Goal: Task Accomplishment & Management: Complete application form

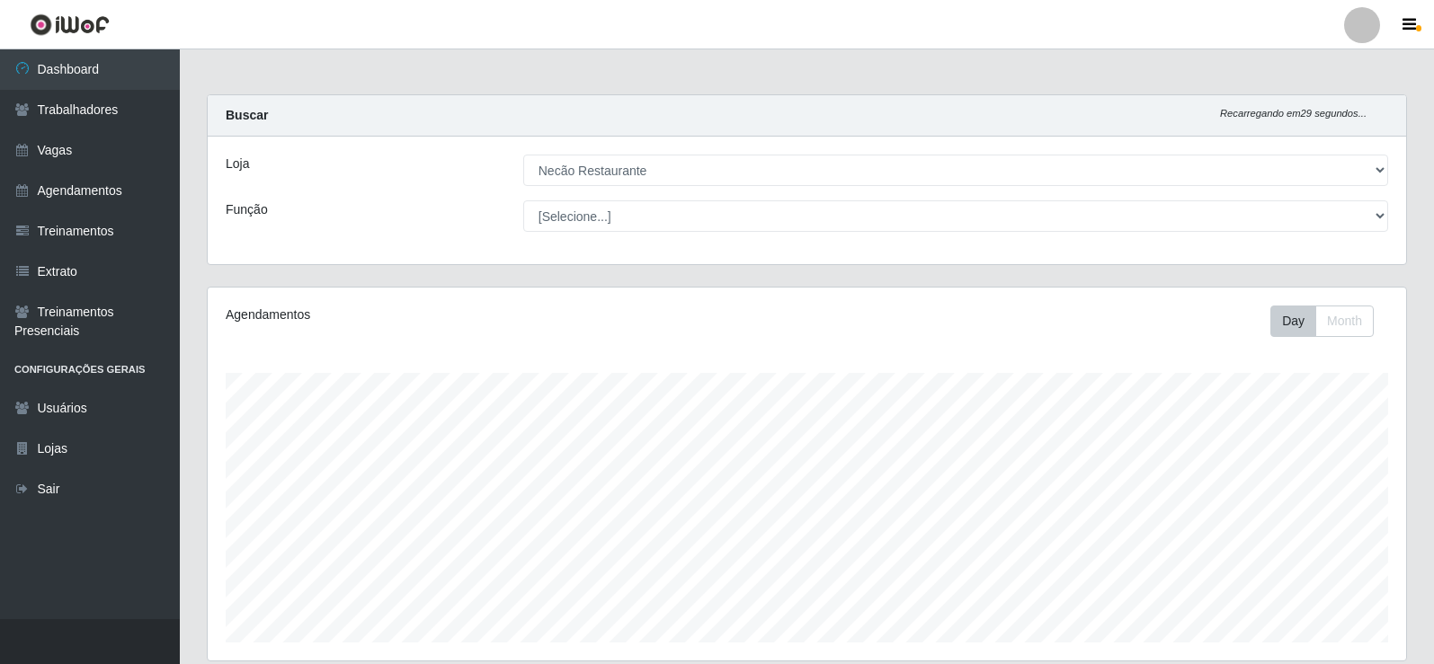
select select "334"
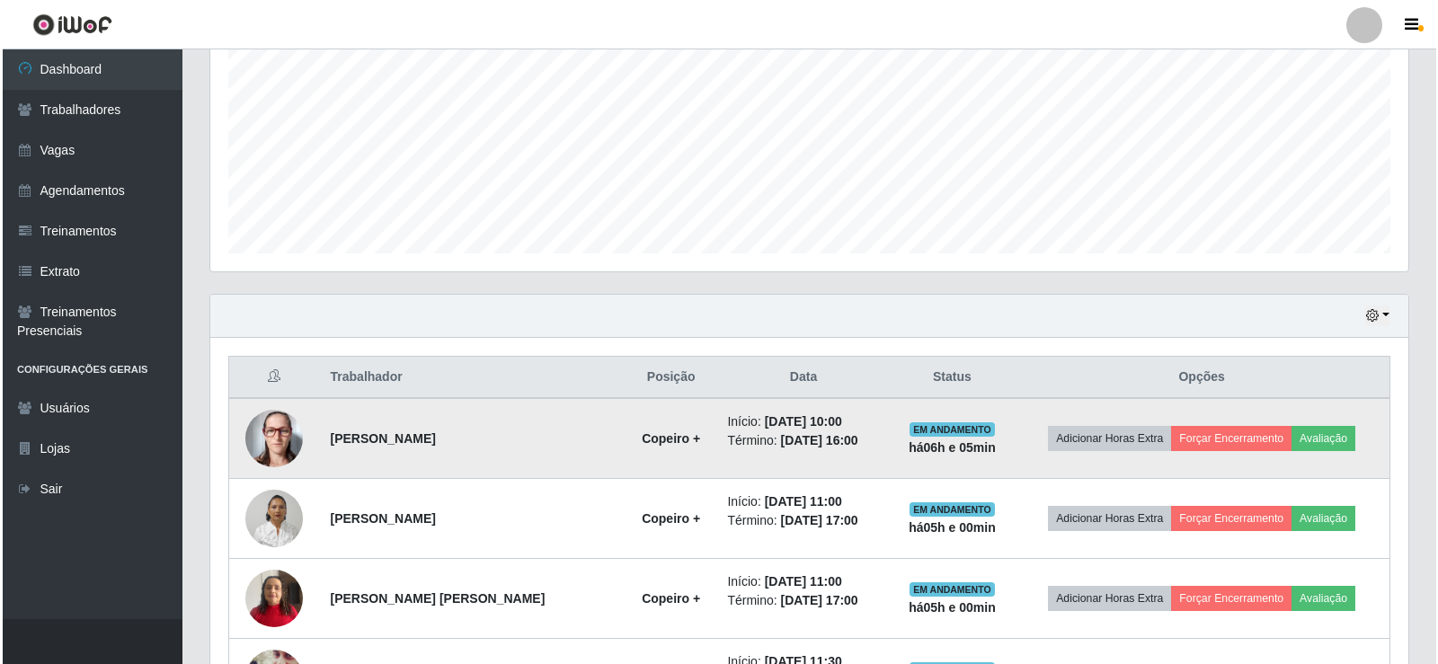
scroll to position [479, 0]
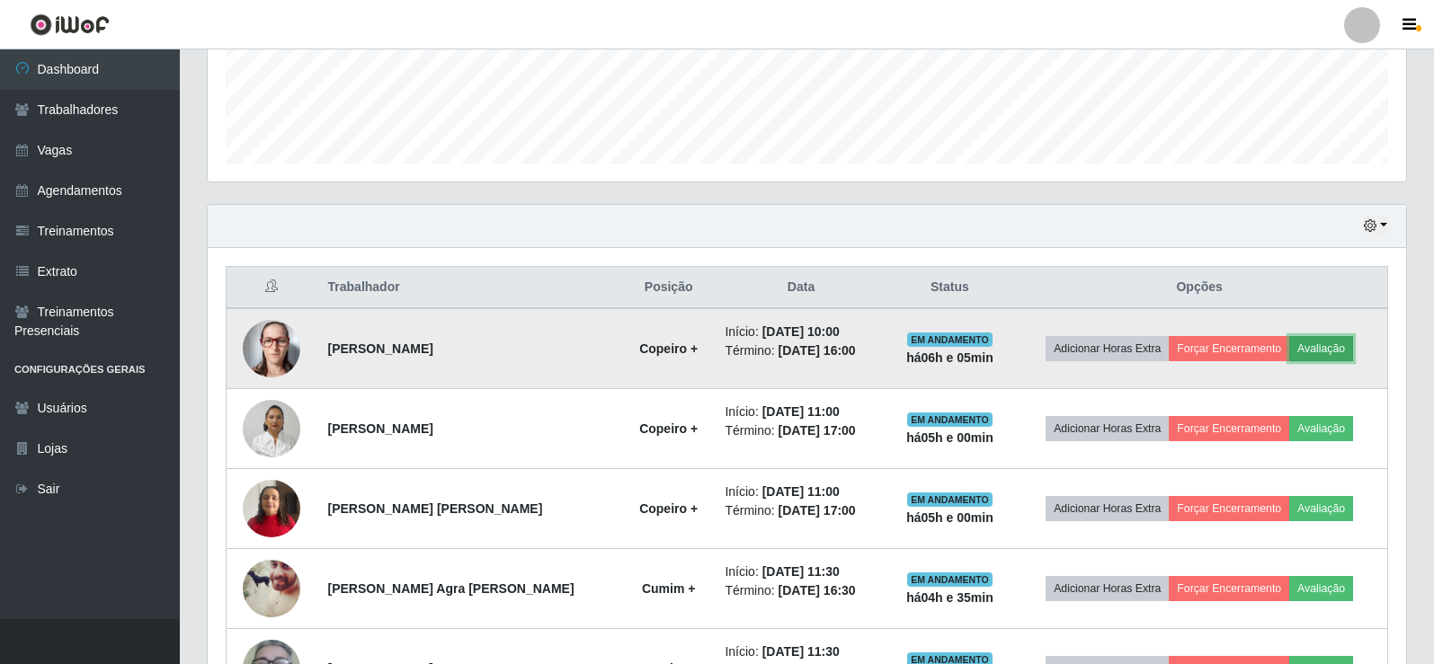
click at [1311, 356] on button "Avaliação" at bounding box center [1321, 348] width 64 height 25
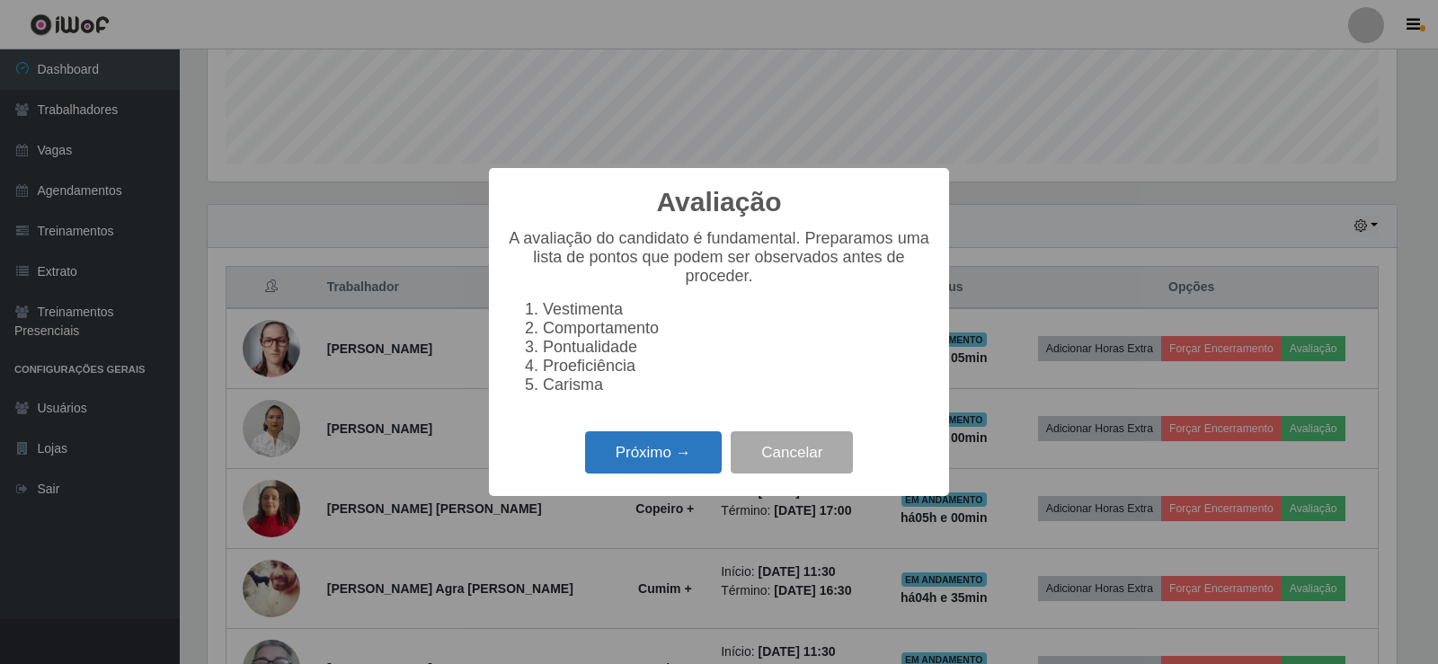
click at [671, 474] on button "Próximo →" at bounding box center [653, 452] width 137 height 42
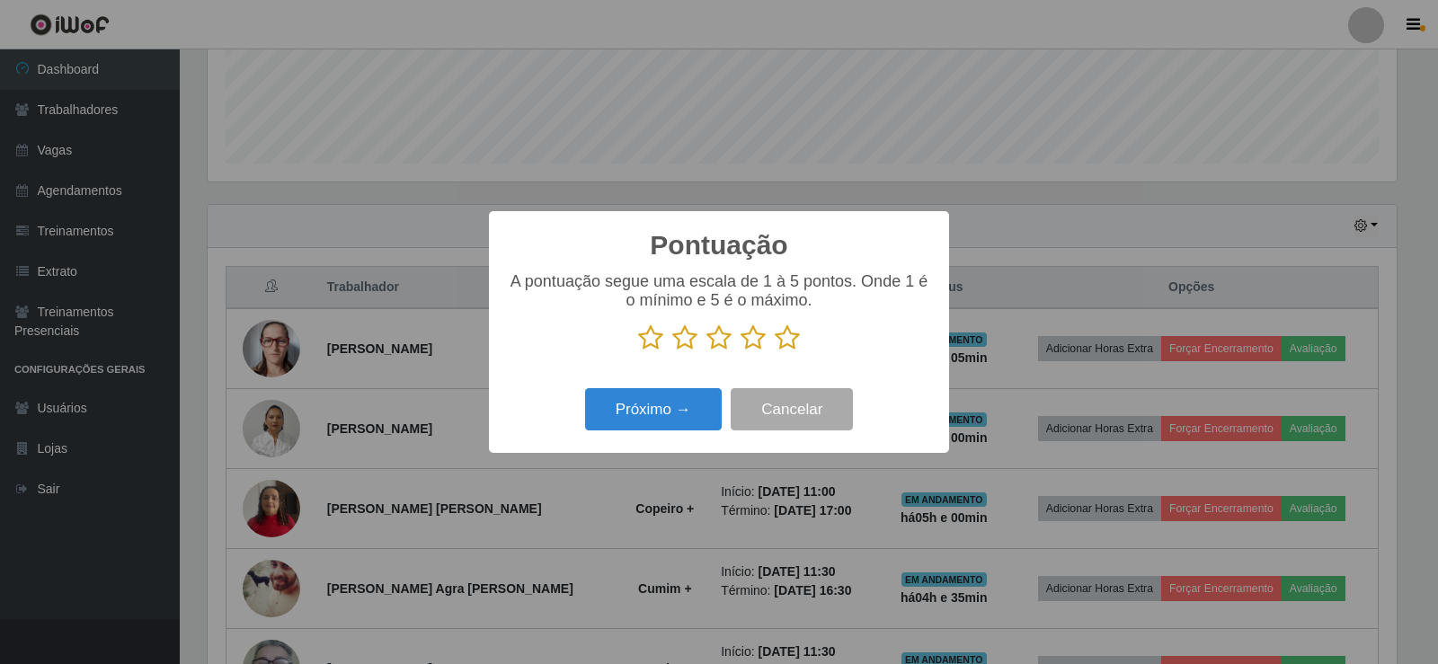
scroll to position [898520, 897704]
click at [796, 339] on icon at bounding box center [787, 338] width 25 height 27
click at [775, 351] on input "radio" at bounding box center [775, 351] width 0 height 0
click at [690, 419] on button "Próximo →" at bounding box center [653, 409] width 137 height 42
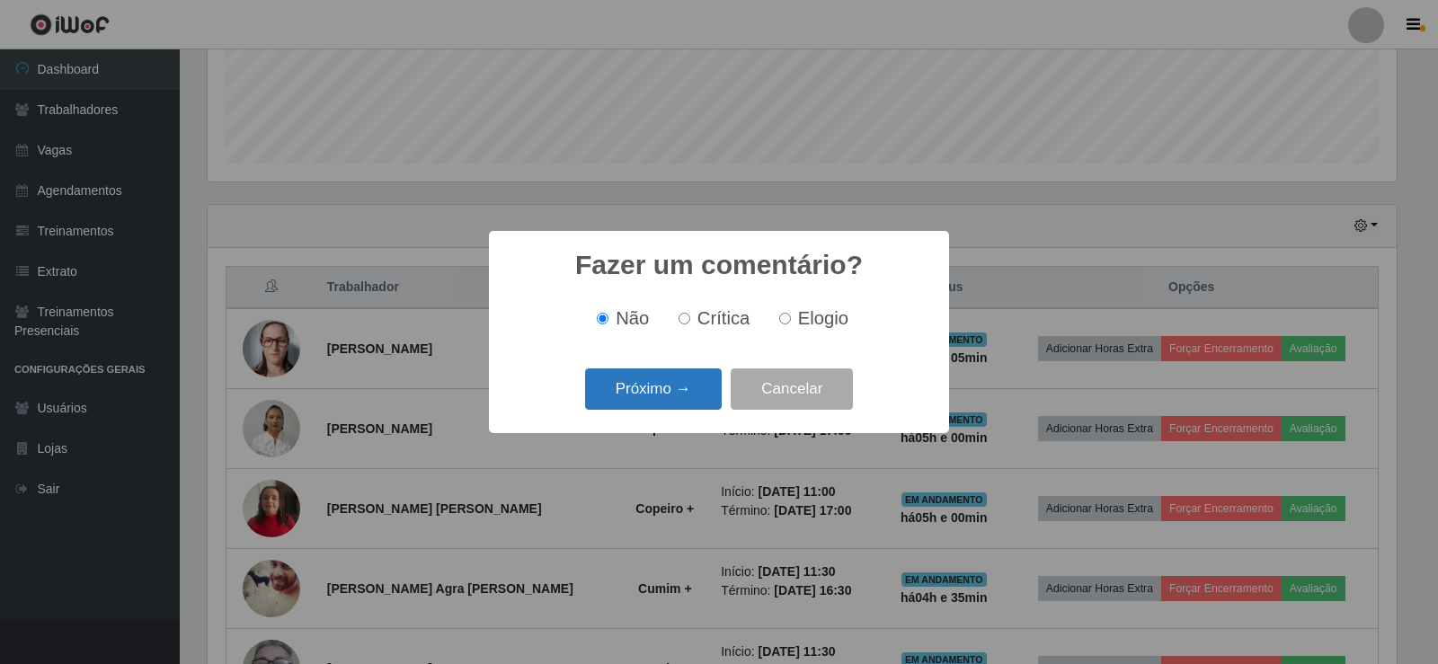
click at [680, 393] on button "Próximo →" at bounding box center [653, 390] width 137 height 42
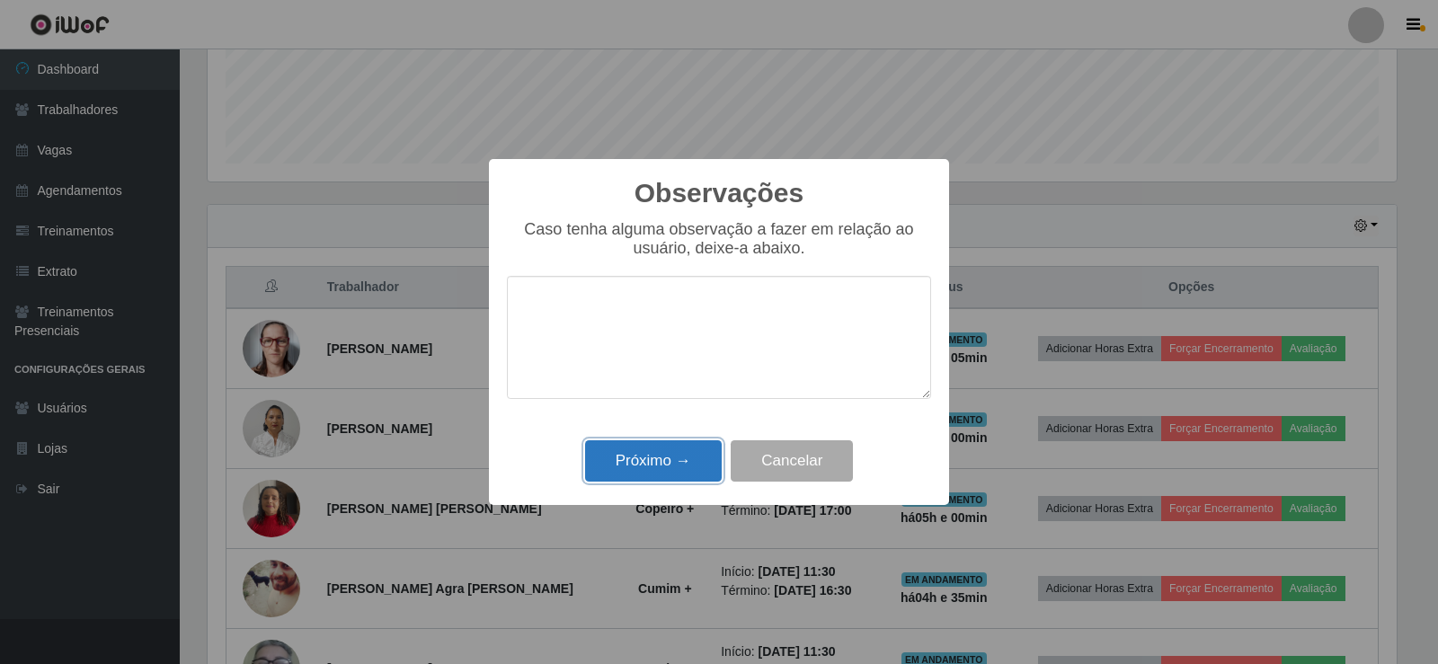
click at [691, 467] on button "Próximo →" at bounding box center [653, 461] width 137 height 42
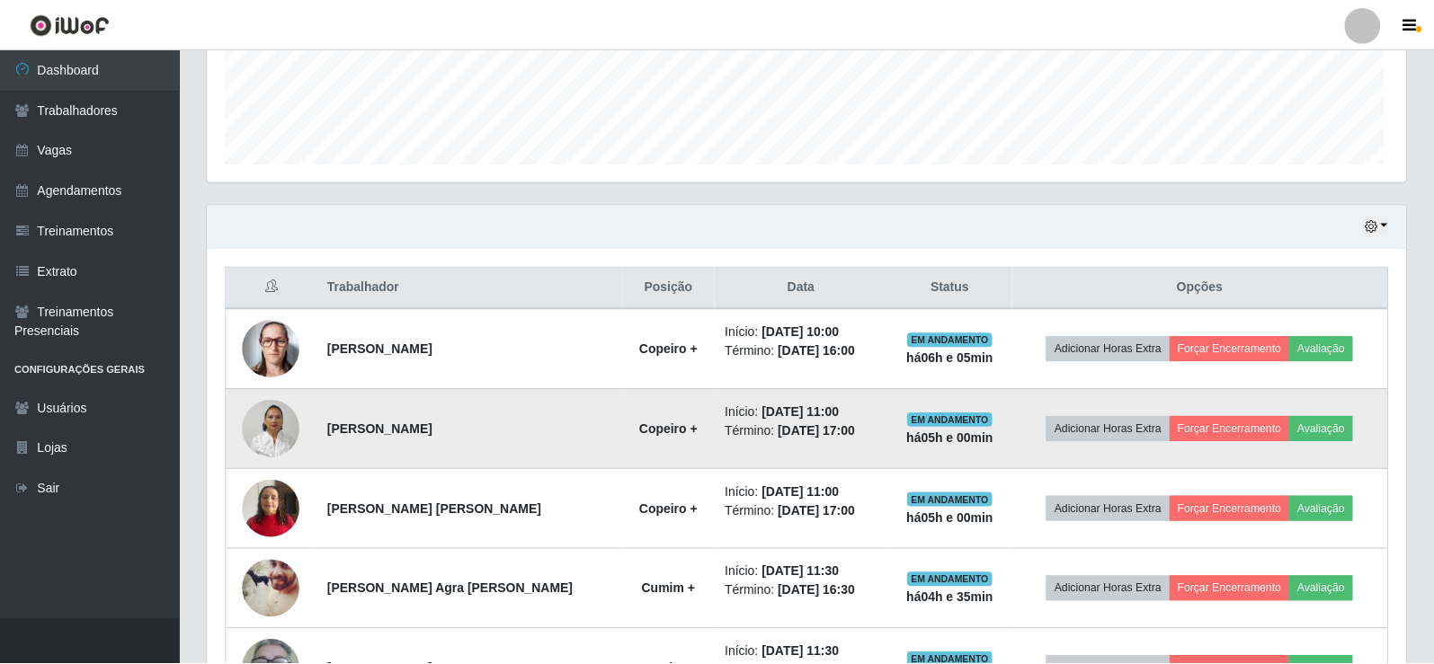
scroll to position [373, 1198]
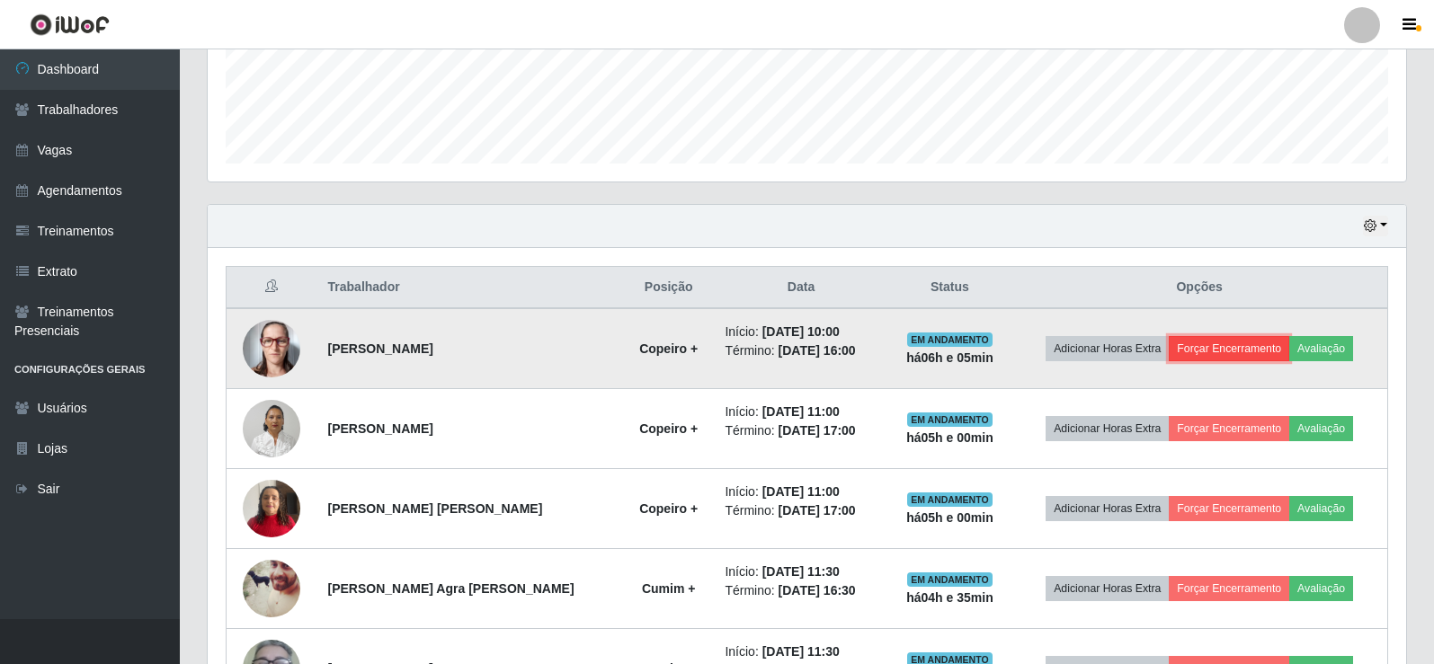
click at [1206, 351] on button "Forçar Encerramento" at bounding box center [1229, 348] width 120 height 25
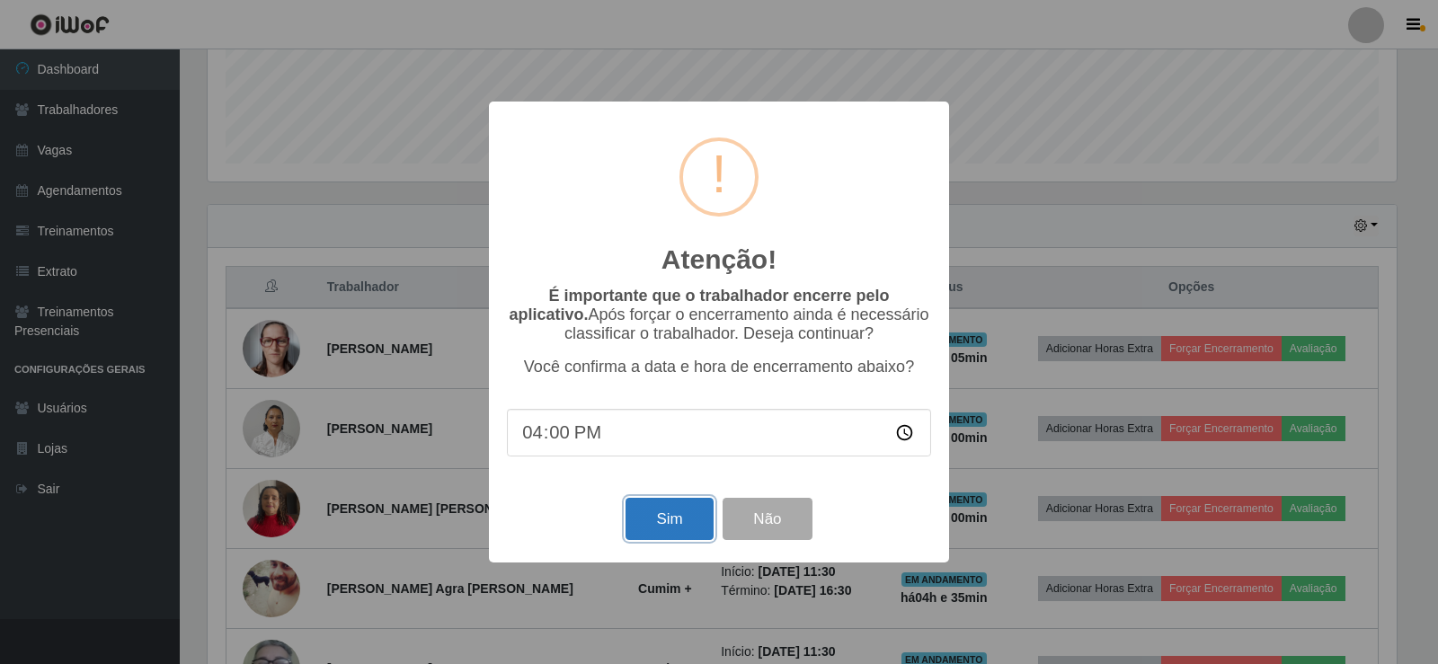
click at [678, 515] on button "Sim" at bounding box center [669, 519] width 87 height 42
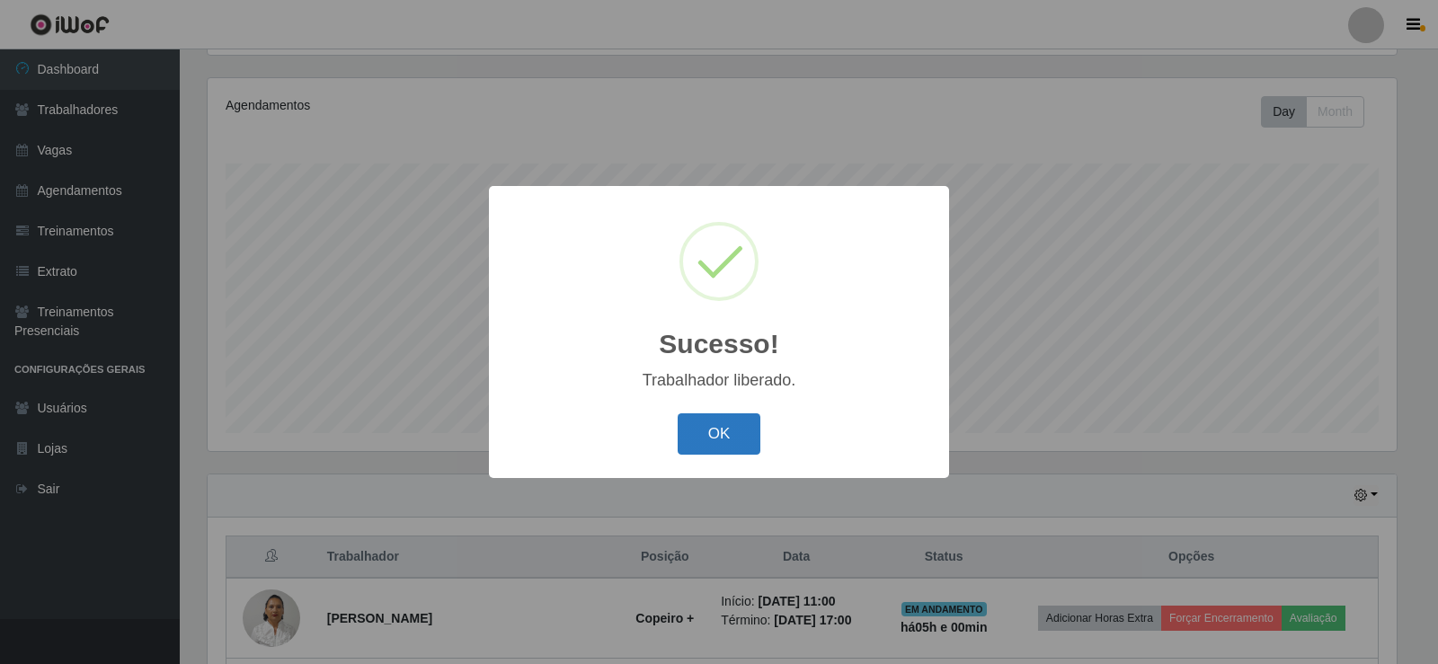
click at [733, 439] on button "OK" at bounding box center [720, 434] width 84 height 42
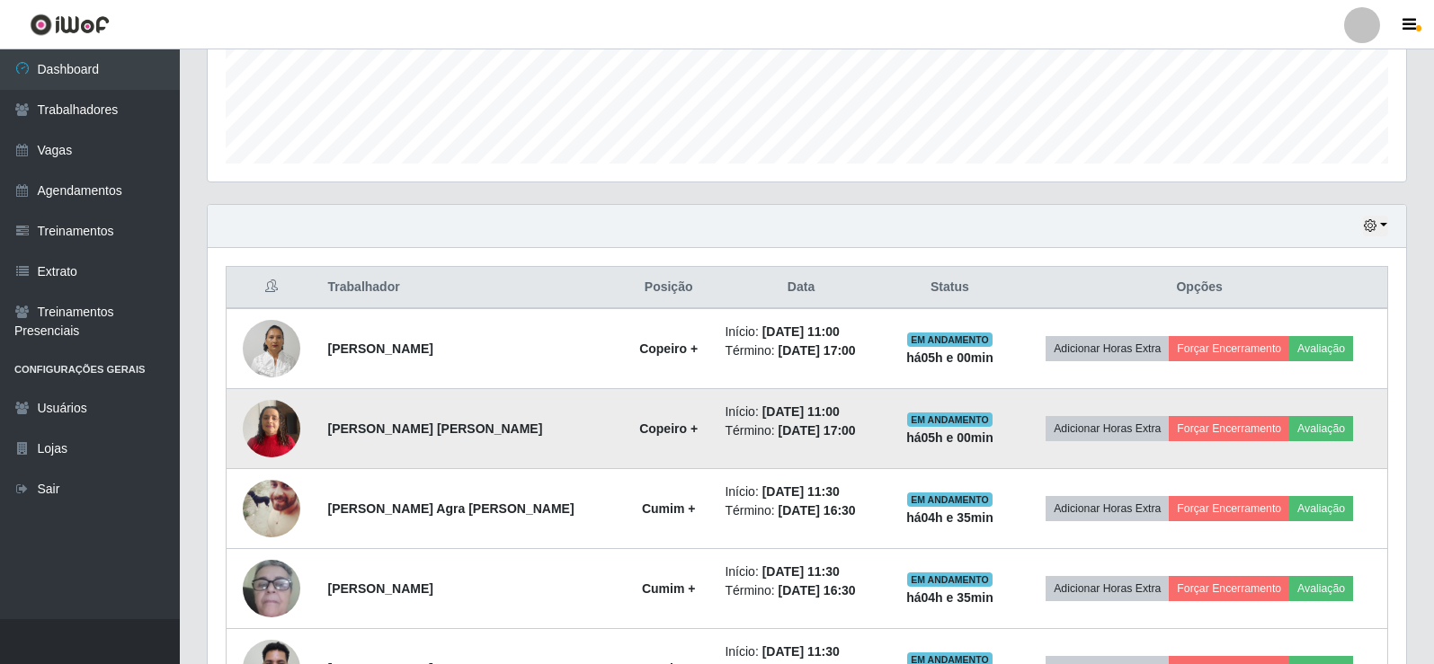
scroll to position [659, 0]
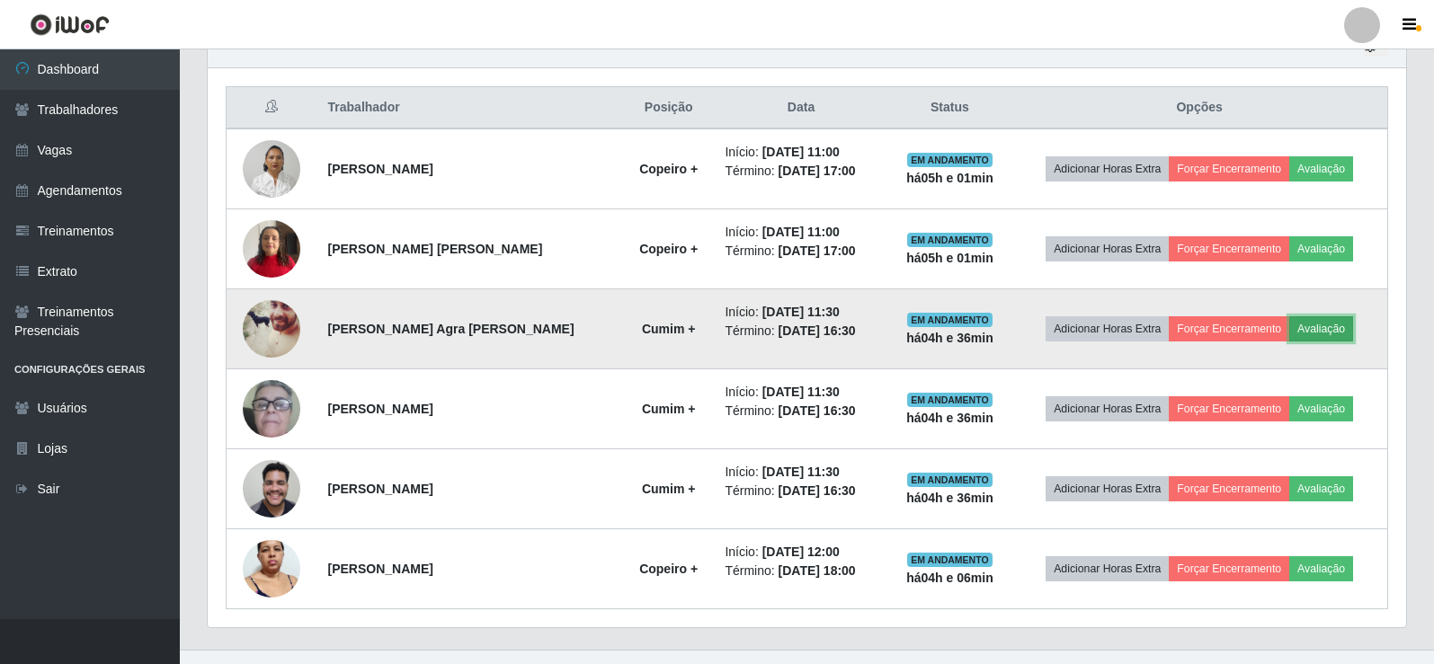
click at [1312, 333] on button "Avaliação" at bounding box center [1321, 328] width 64 height 25
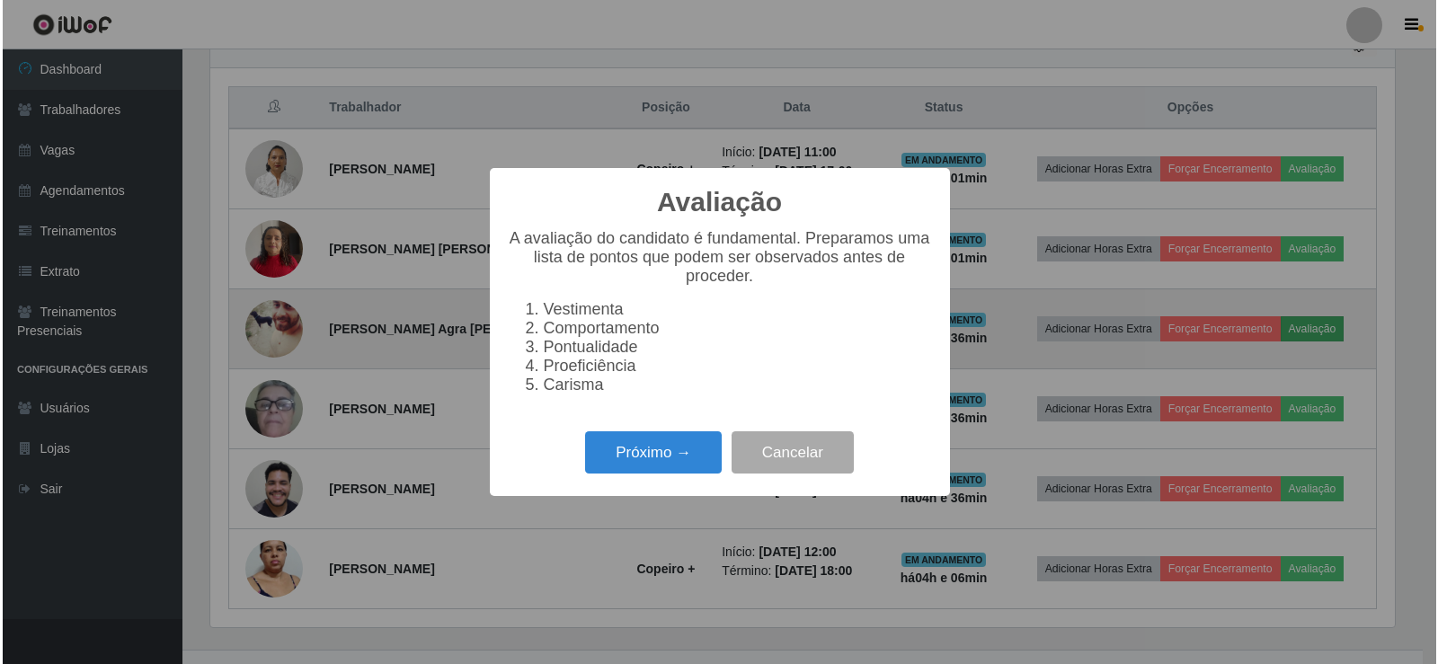
scroll to position [373, 1189]
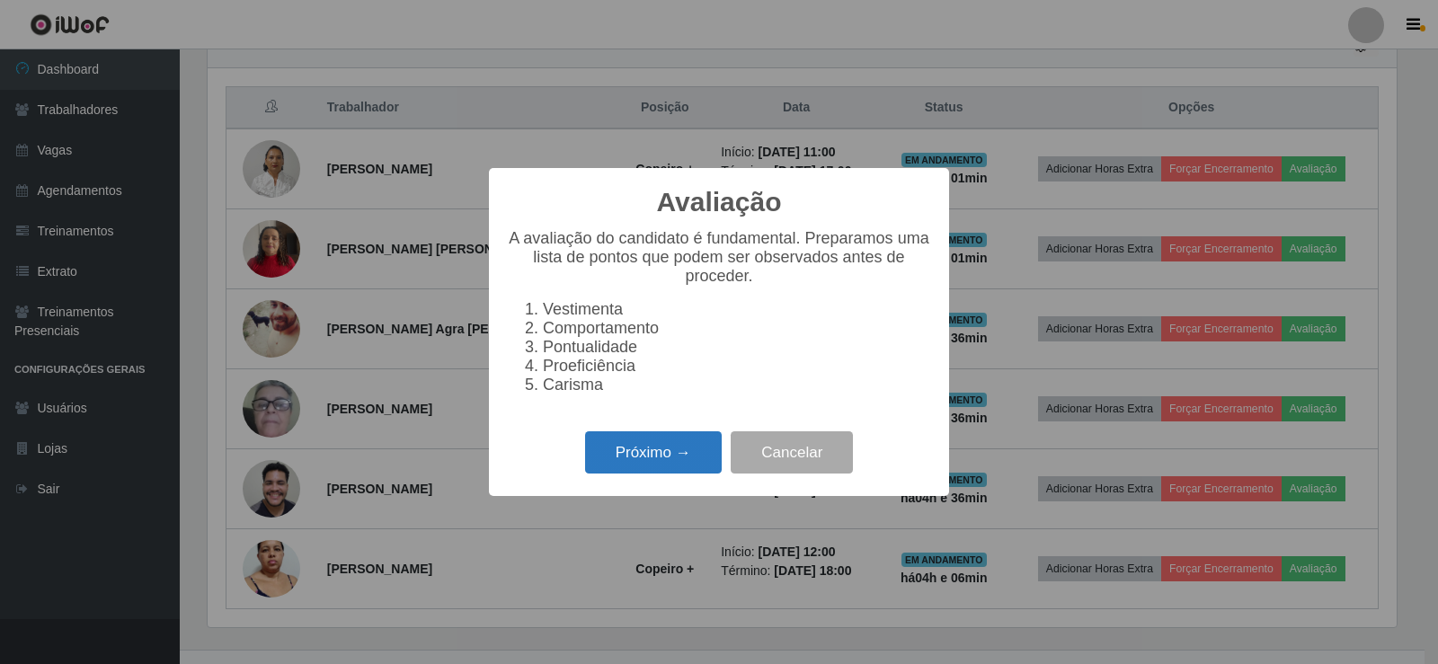
click at [680, 467] on button "Próximo →" at bounding box center [653, 452] width 137 height 42
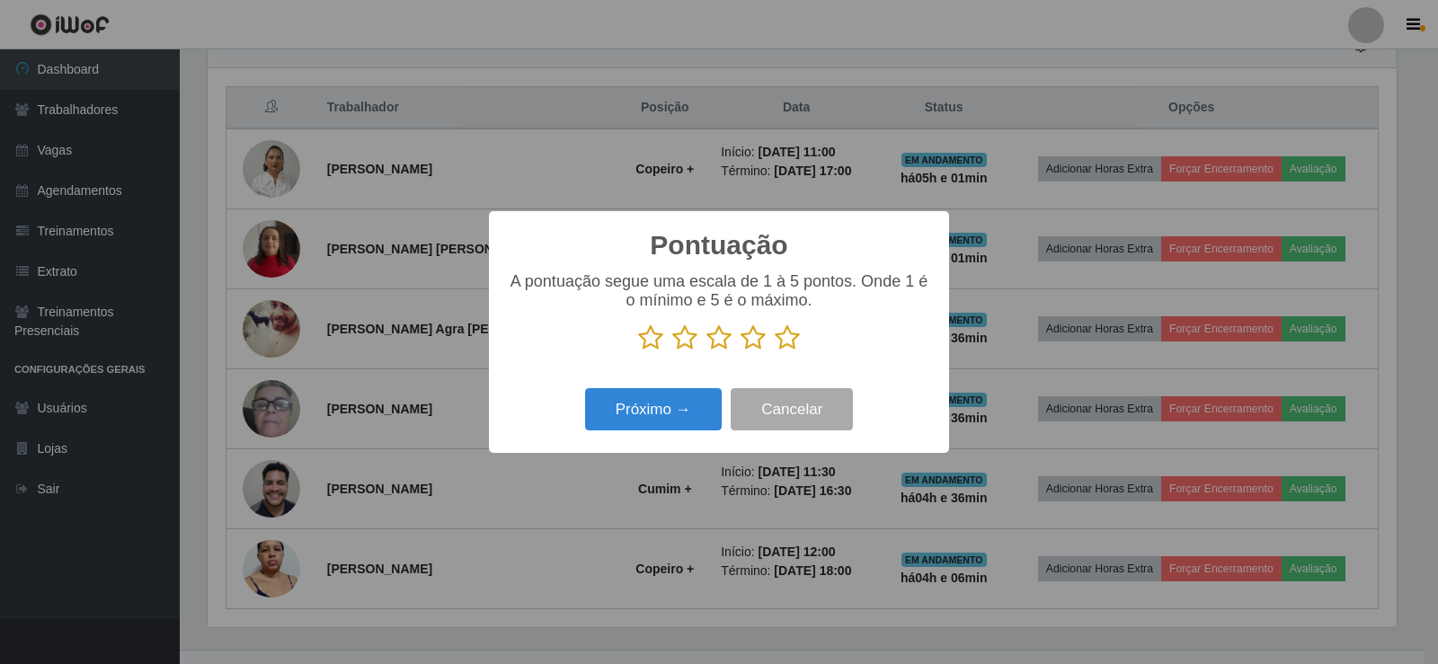
scroll to position [898520, 897704]
click at [782, 345] on icon at bounding box center [787, 338] width 25 height 27
click at [775, 351] on input "radio" at bounding box center [775, 351] width 0 height 0
click at [647, 413] on button "Próximo →" at bounding box center [653, 409] width 137 height 42
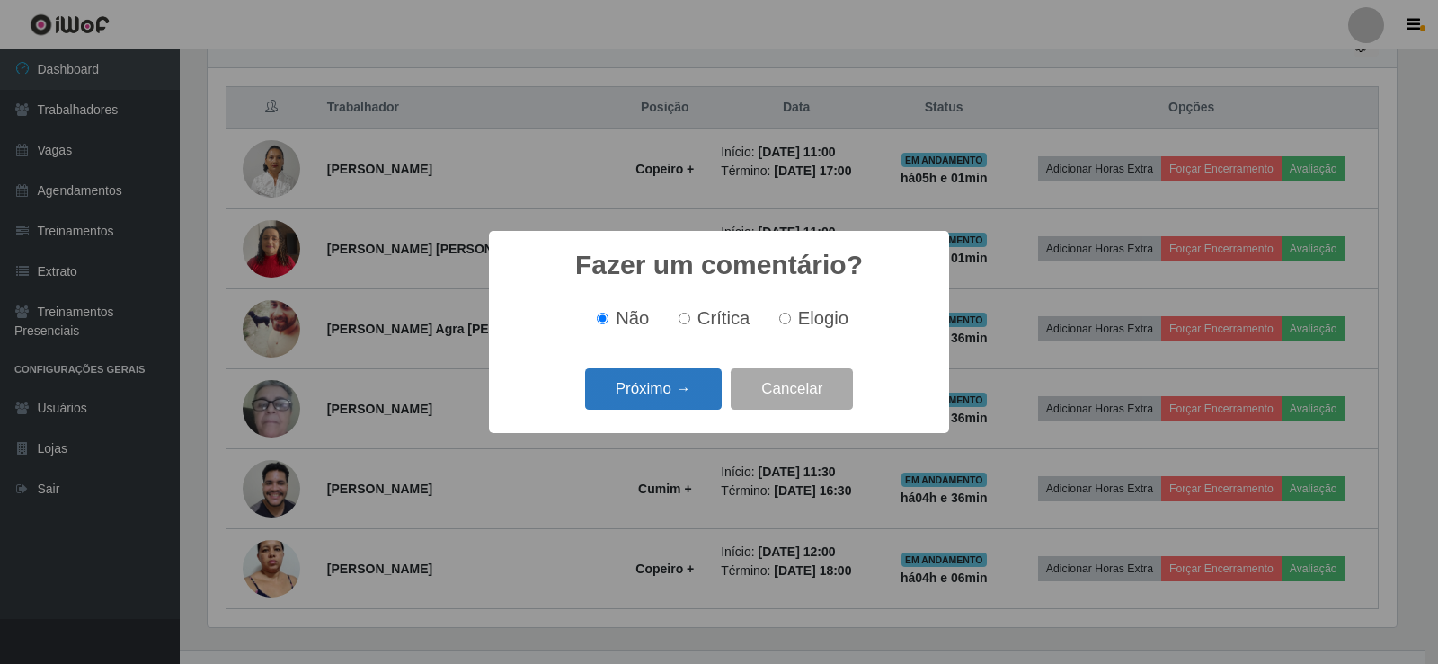
click at [668, 404] on button "Próximo →" at bounding box center [653, 390] width 137 height 42
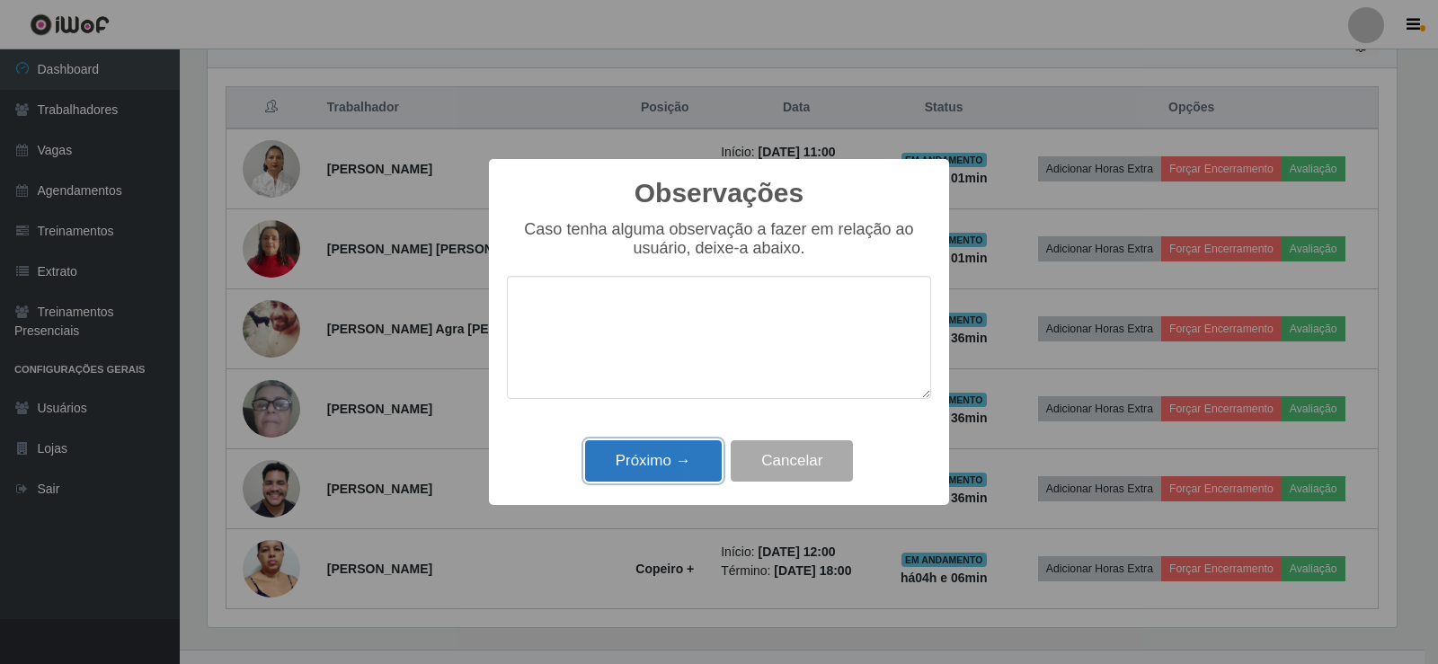
click at [689, 442] on button "Próximo →" at bounding box center [653, 461] width 137 height 42
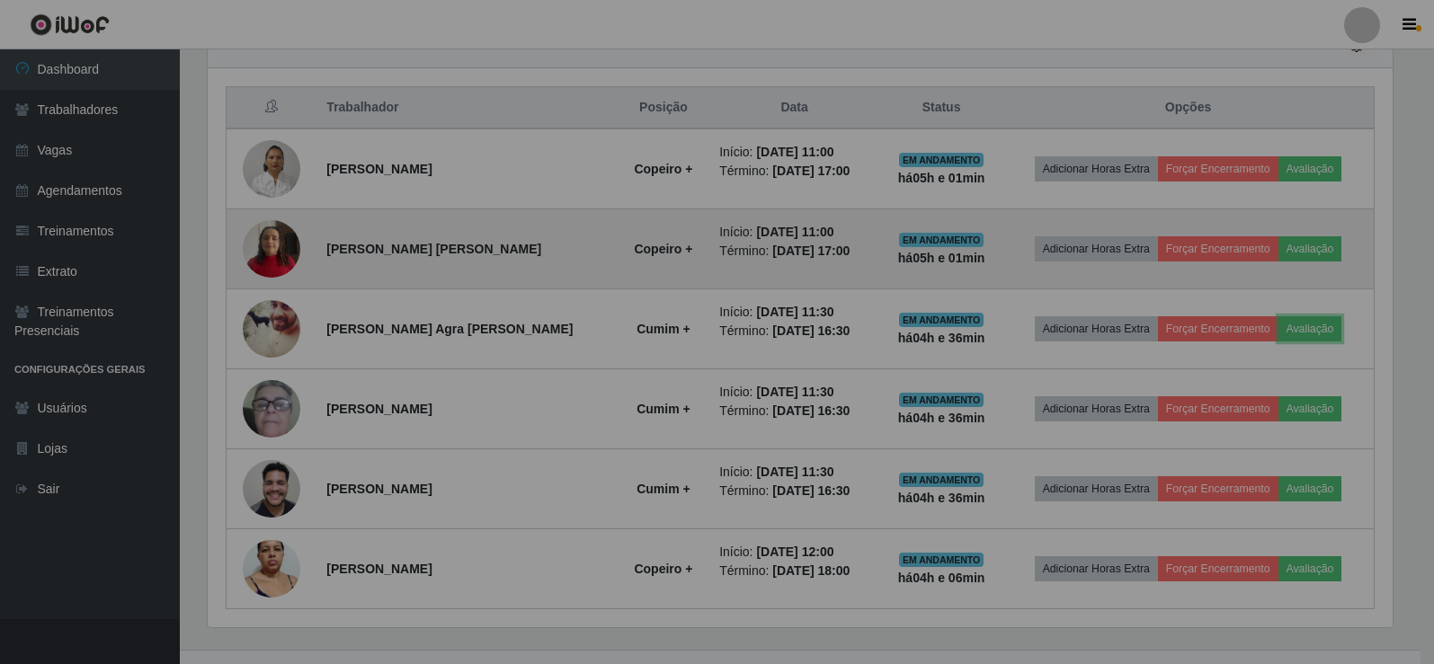
scroll to position [373, 1198]
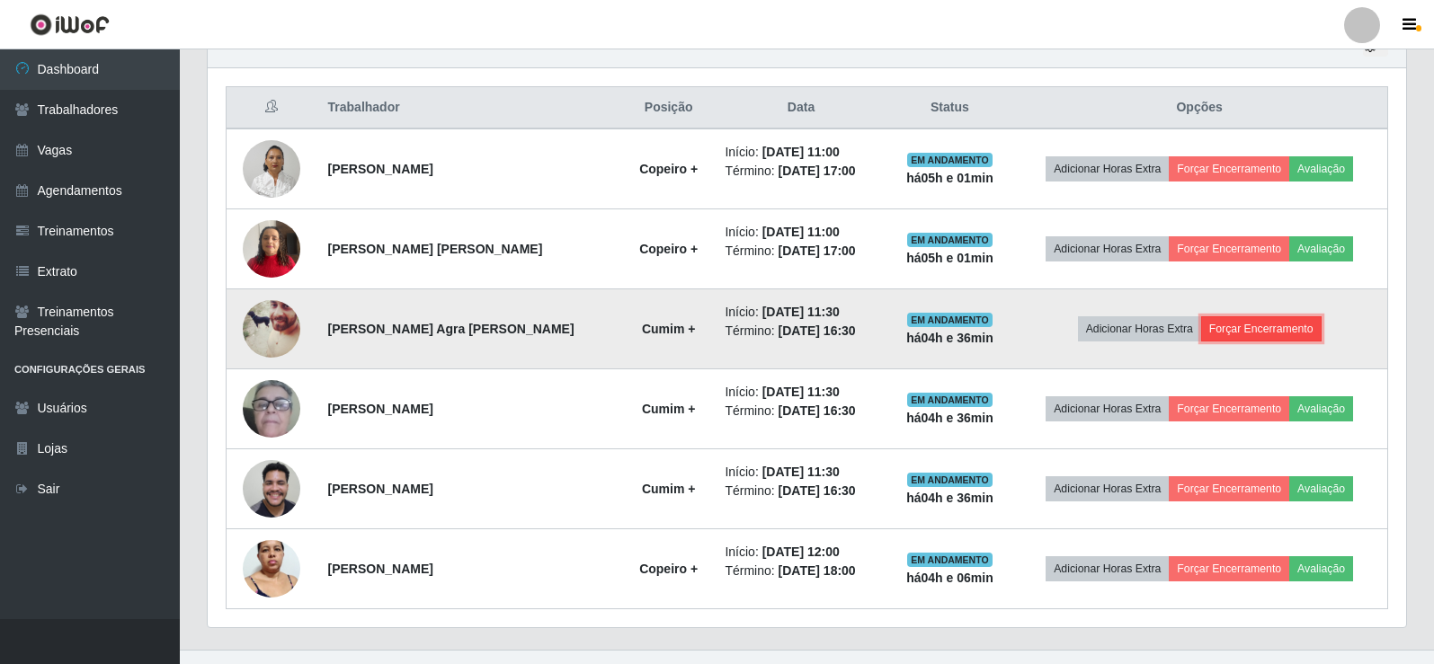
click at [1281, 325] on button "Forçar Encerramento" at bounding box center [1261, 328] width 120 height 25
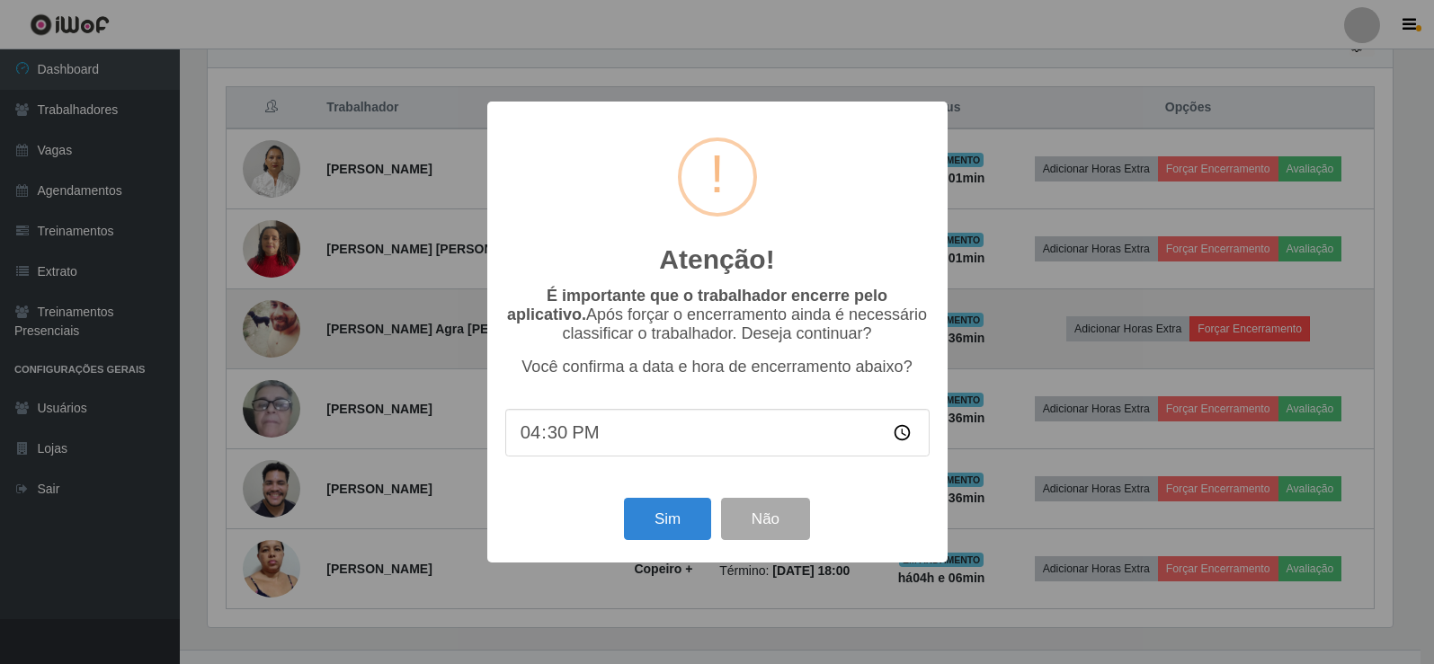
scroll to position [373, 1189]
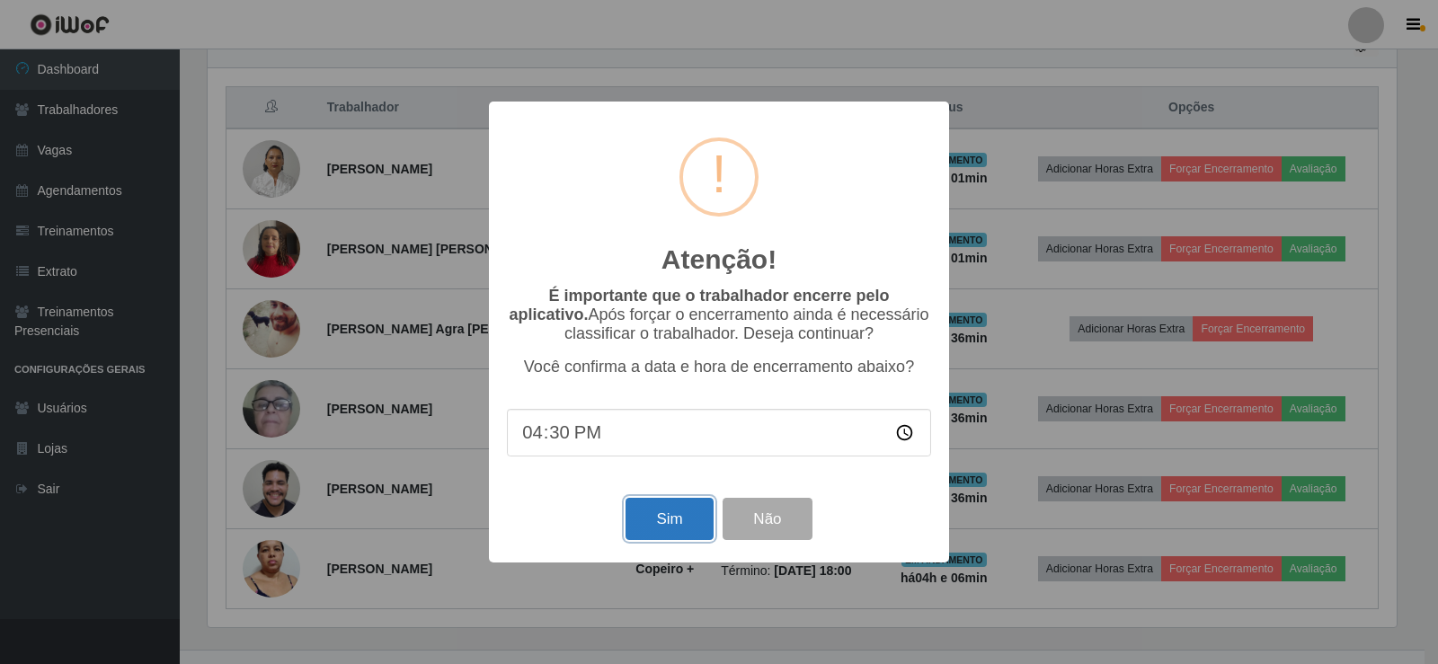
click at [690, 525] on button "Sim" at bounding box center [669, 519] width 87 height 42
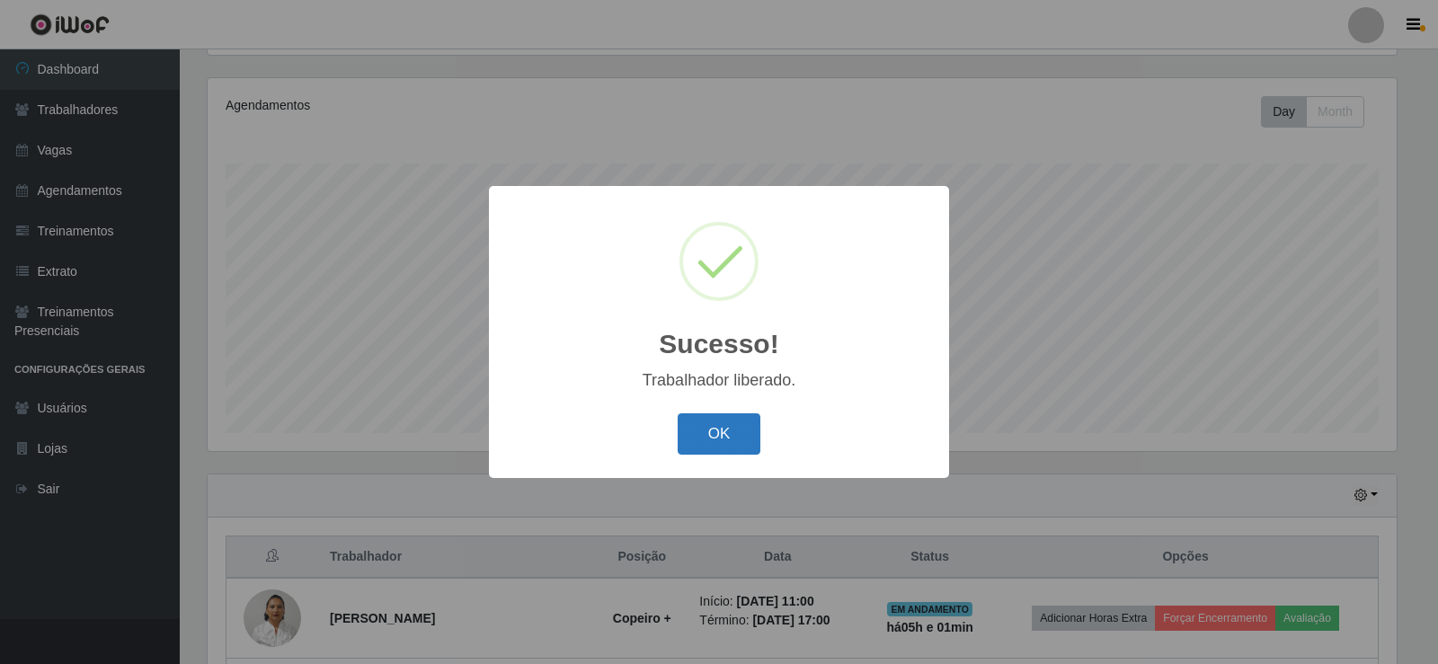
click at [723, 422] on button "OK" at bounding box center [720, 434] width 84 height 42
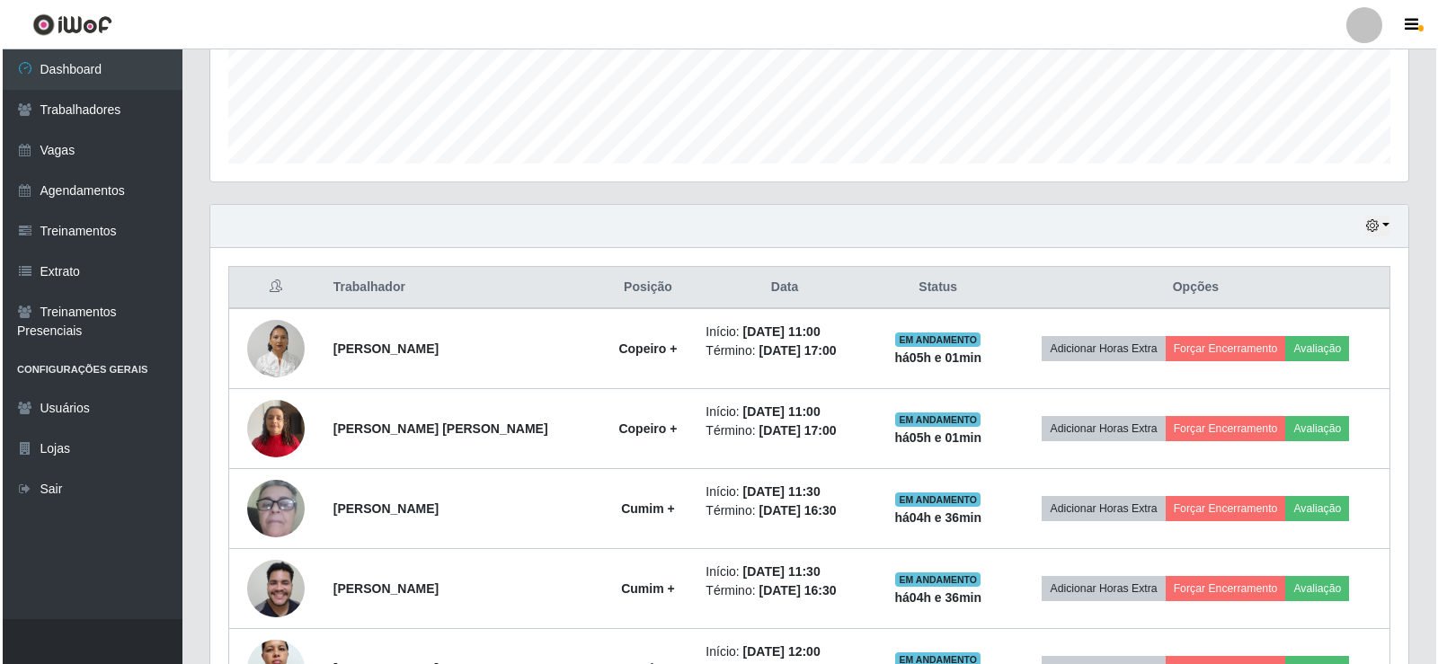
scroll to position [609, 0]
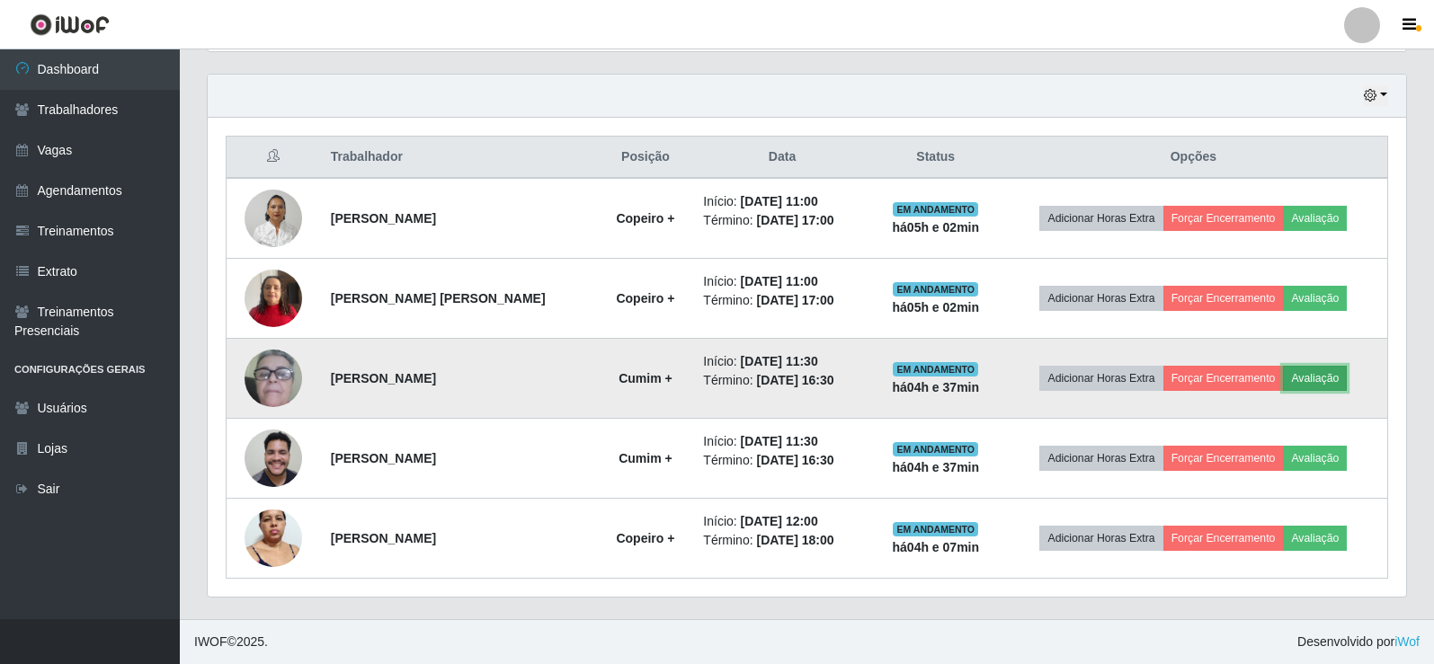
click at [1300, 378] on button "Avaliação" at bounding box center [1315, 378] width 64 height 25
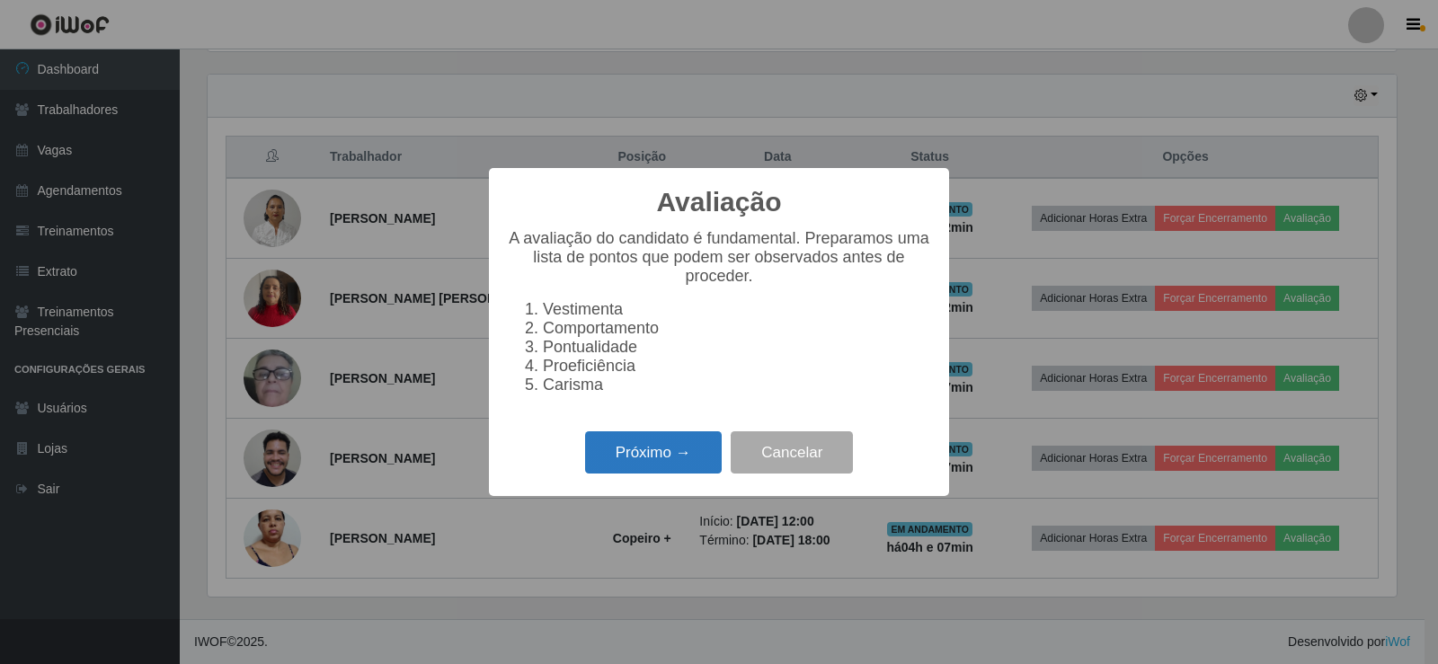
click at [677, 473] on button "Próximo →" at bounding box center [653, 452] width 137 height 42
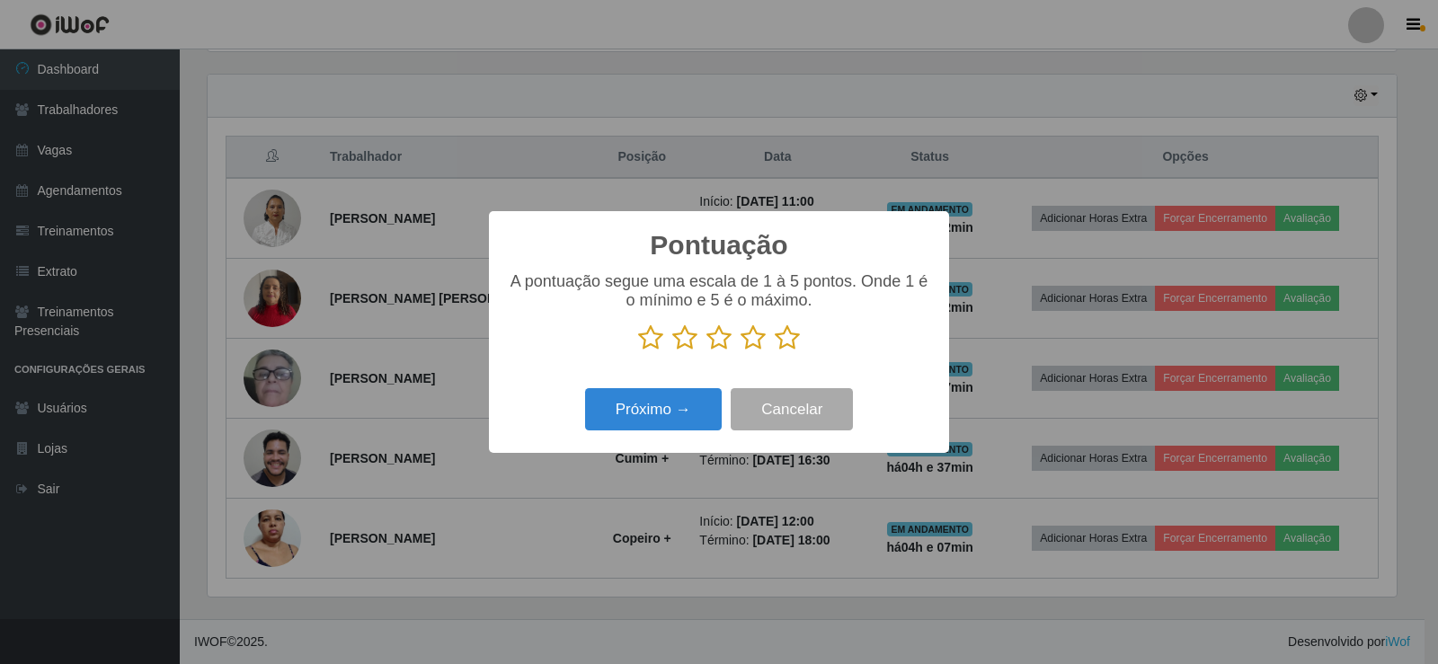
scroll to position [898520, 897704]
click at [789, 327] on icon at bounding box center [787, 338] width 25 height 27
click at [775, 351] on input "radio" at bounding box center [775, 351] width 0 height 0
click at [681, 408] on button "Próximo →" at bounding box center [653, 409] width 137 height 42
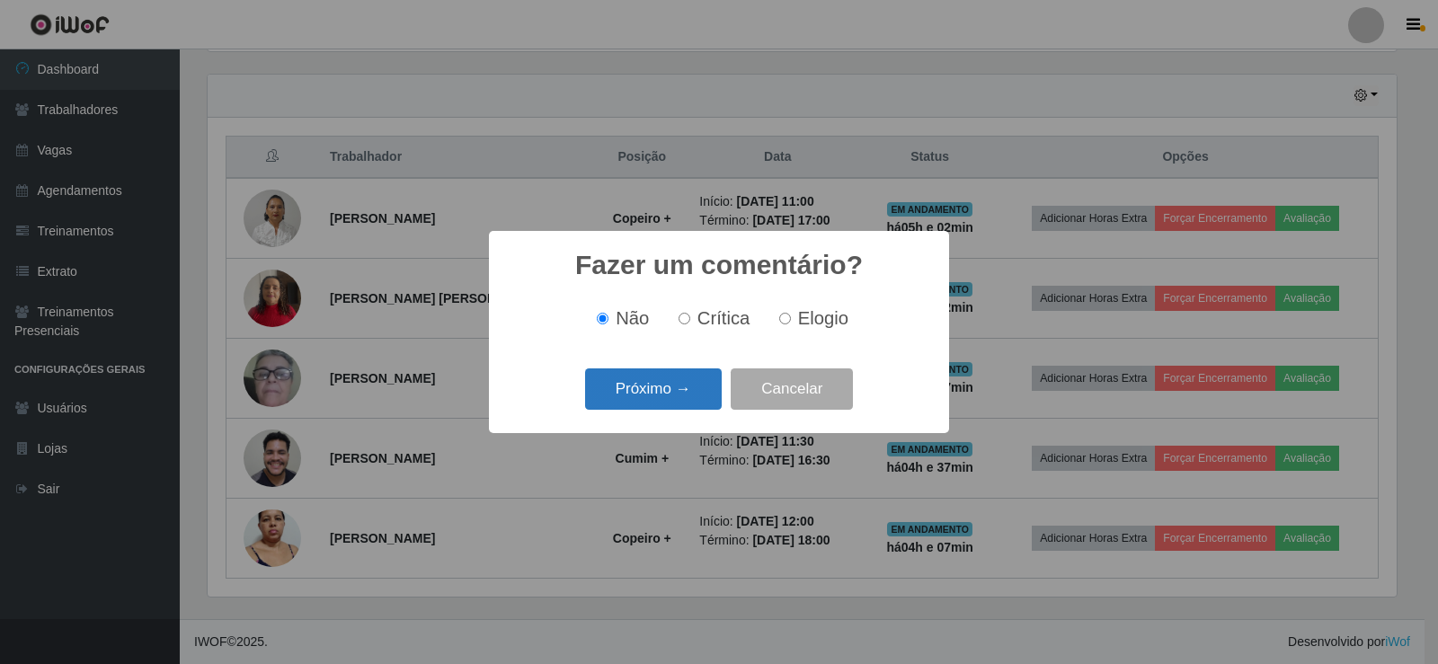
click at [689, 392] on button "Próximo →" at bounding box center [653, 390] width 137 height 42
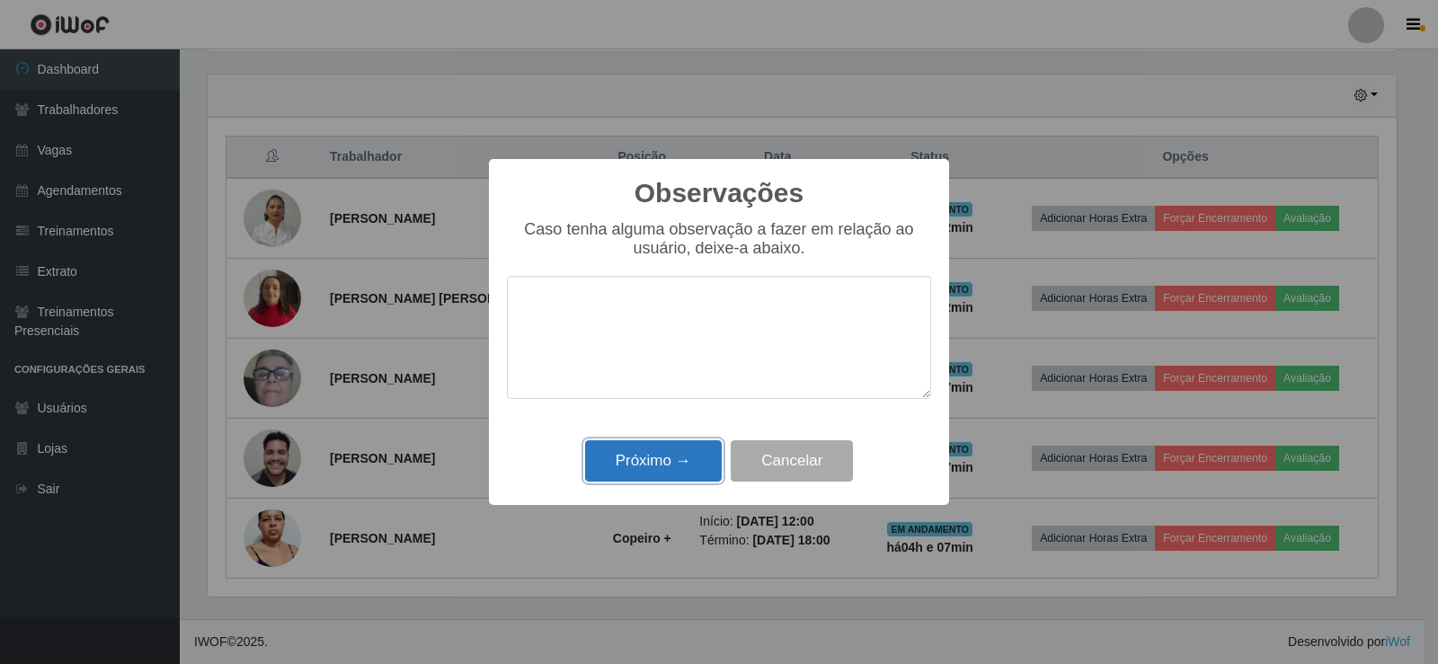
click at [701, 458] on button "Próximo →" at bounding box center [653, 461] width 137 height 42
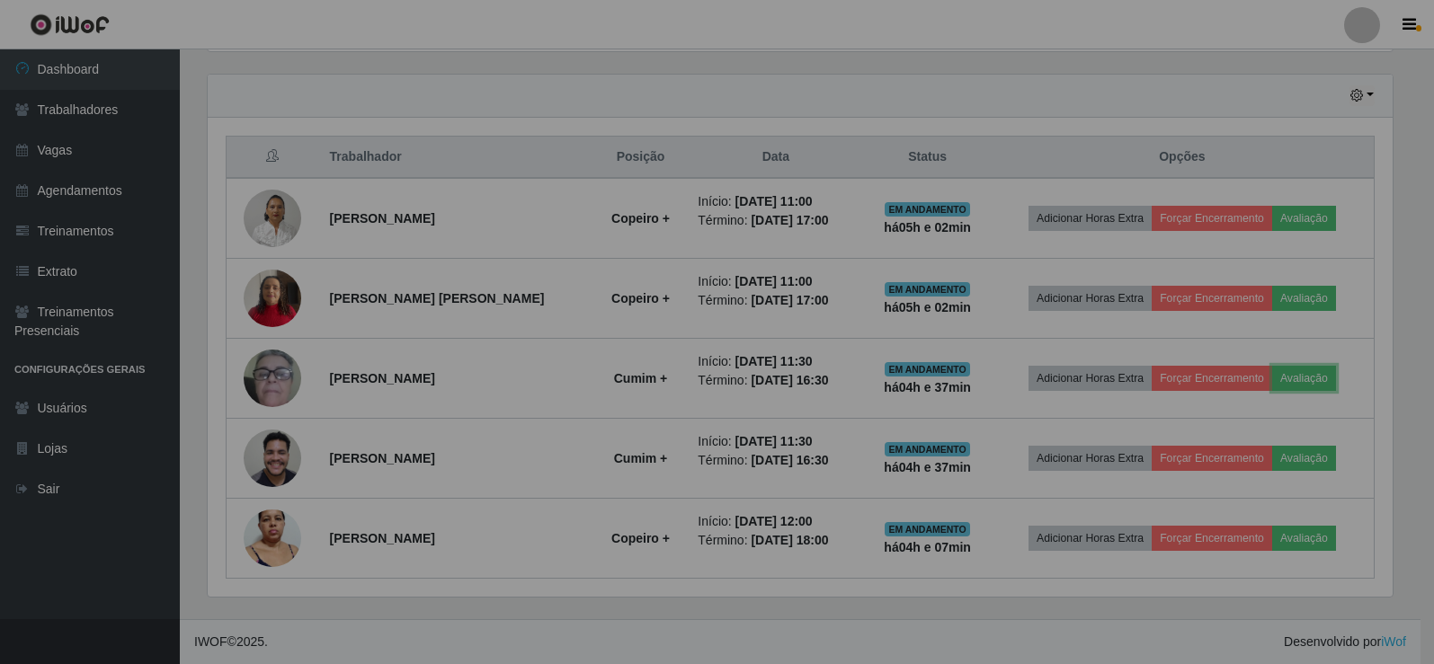
scroll to position [373, 1198]
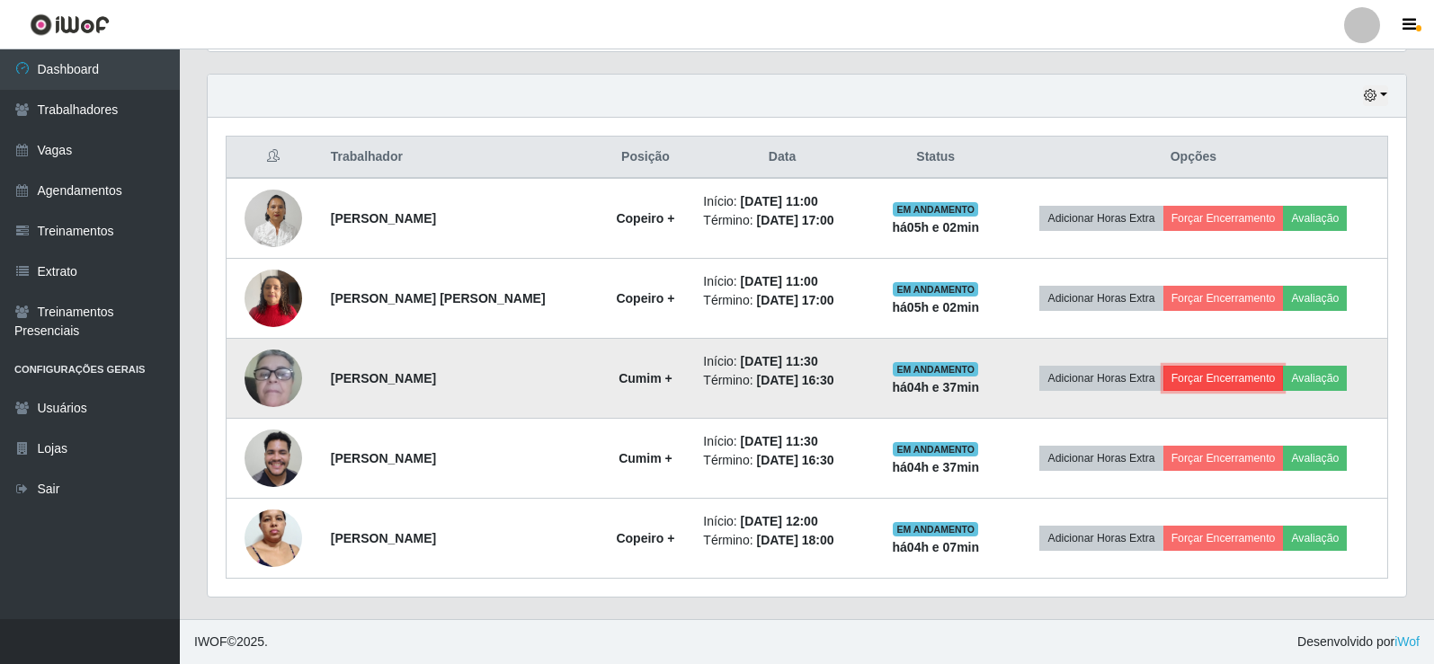
click at [1202, 381] on button "Forçar Encerramento" at bounding box center [1223, 378] width 120 height 25
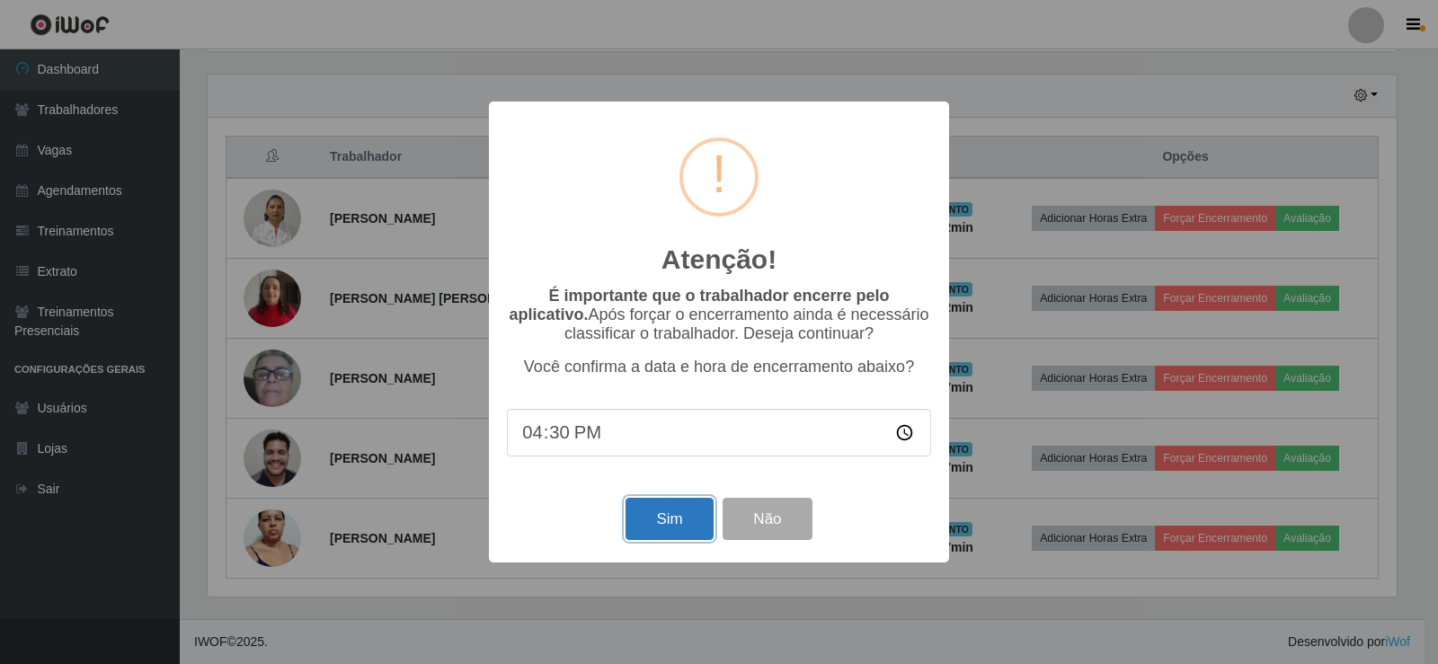
click at [660, 520] on button "Sim" at bounding box center [669, 519] width 87 height 42
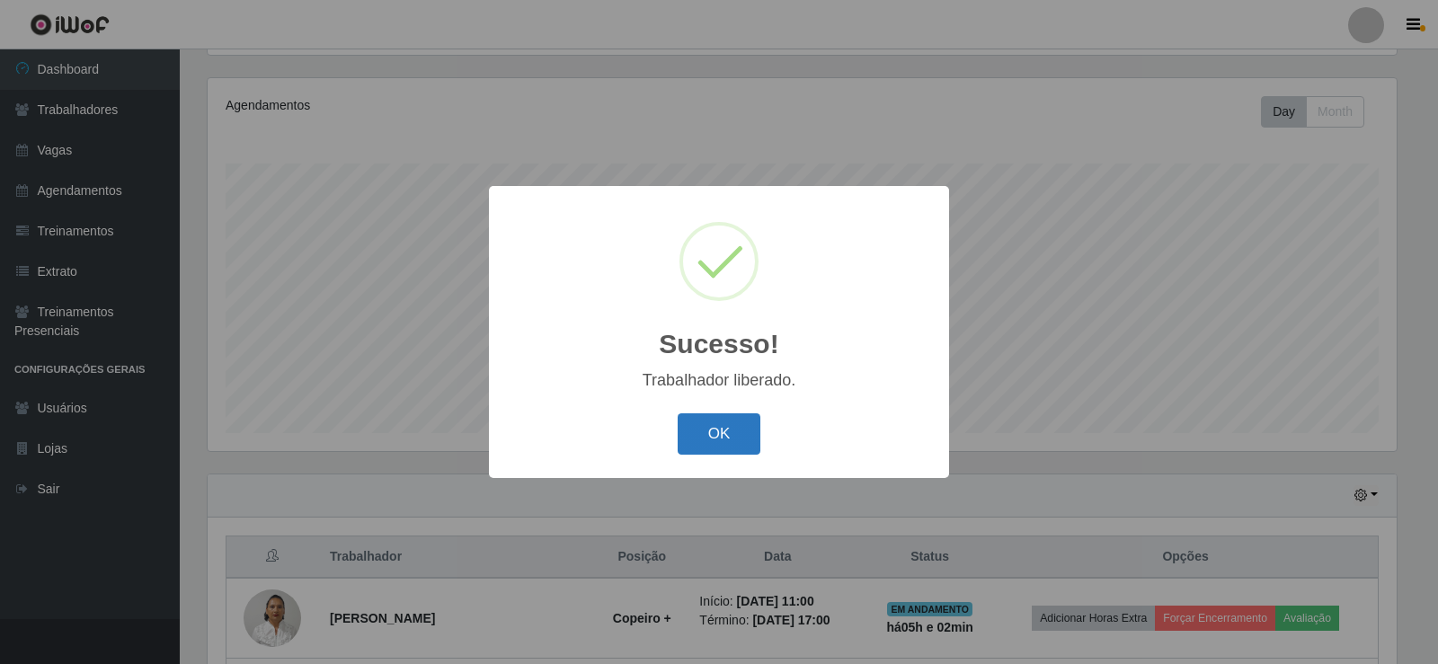
click at [720, 424] on button "OK" at bounding box center [720, 434] width 84 height 42
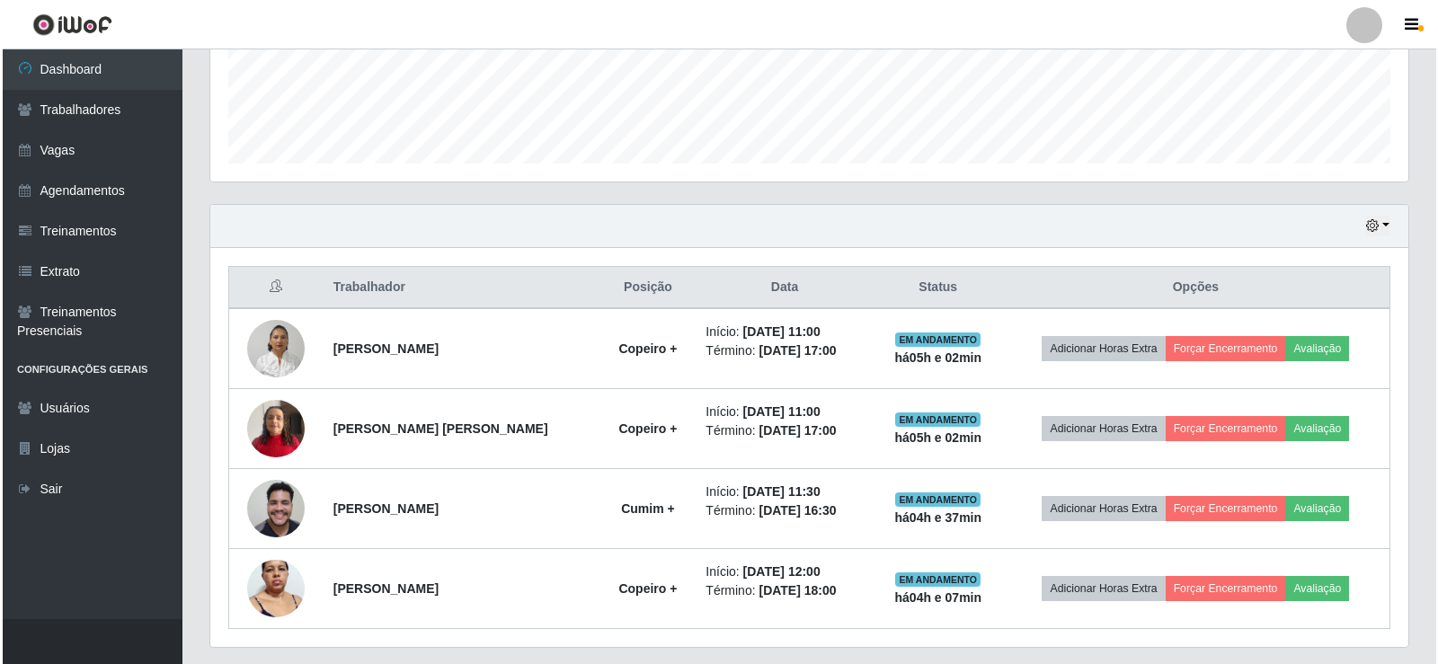
scroll to position [529, 0]
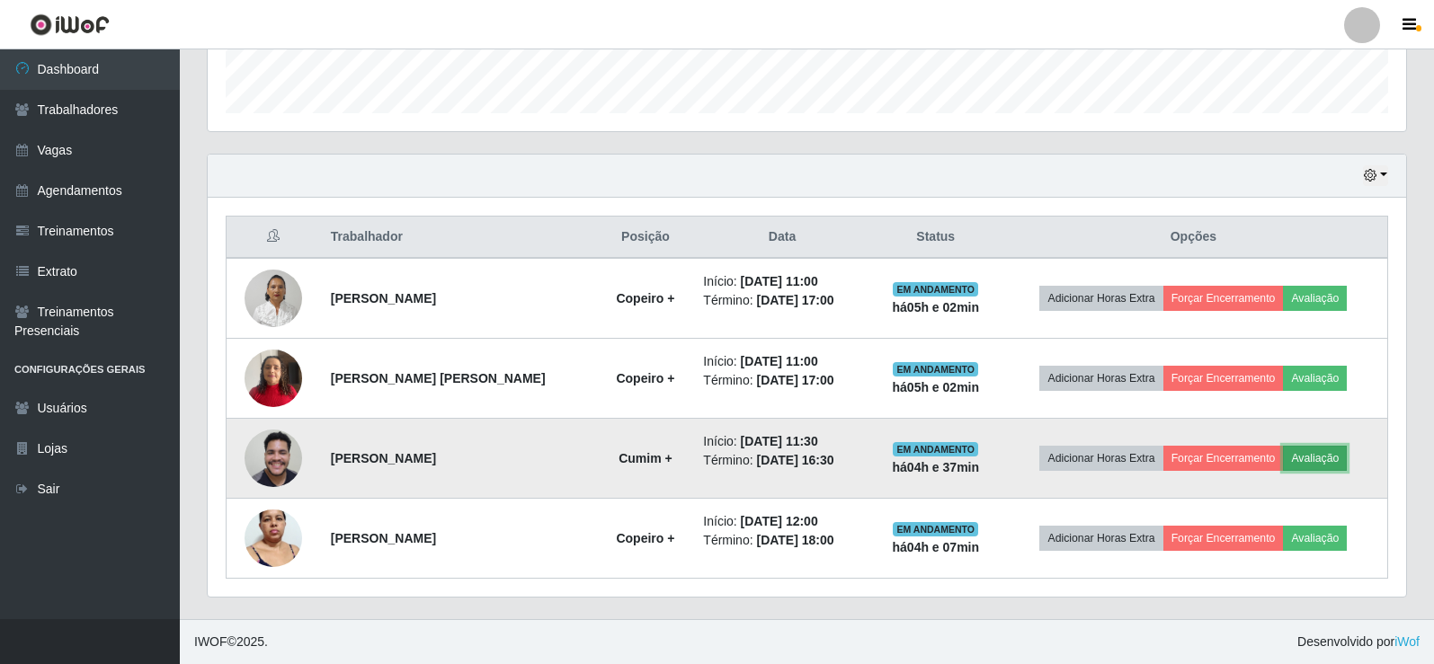
click at [1329, 458] on button "Avaliação" at bounding box center [1315, 458] width 64 height 25
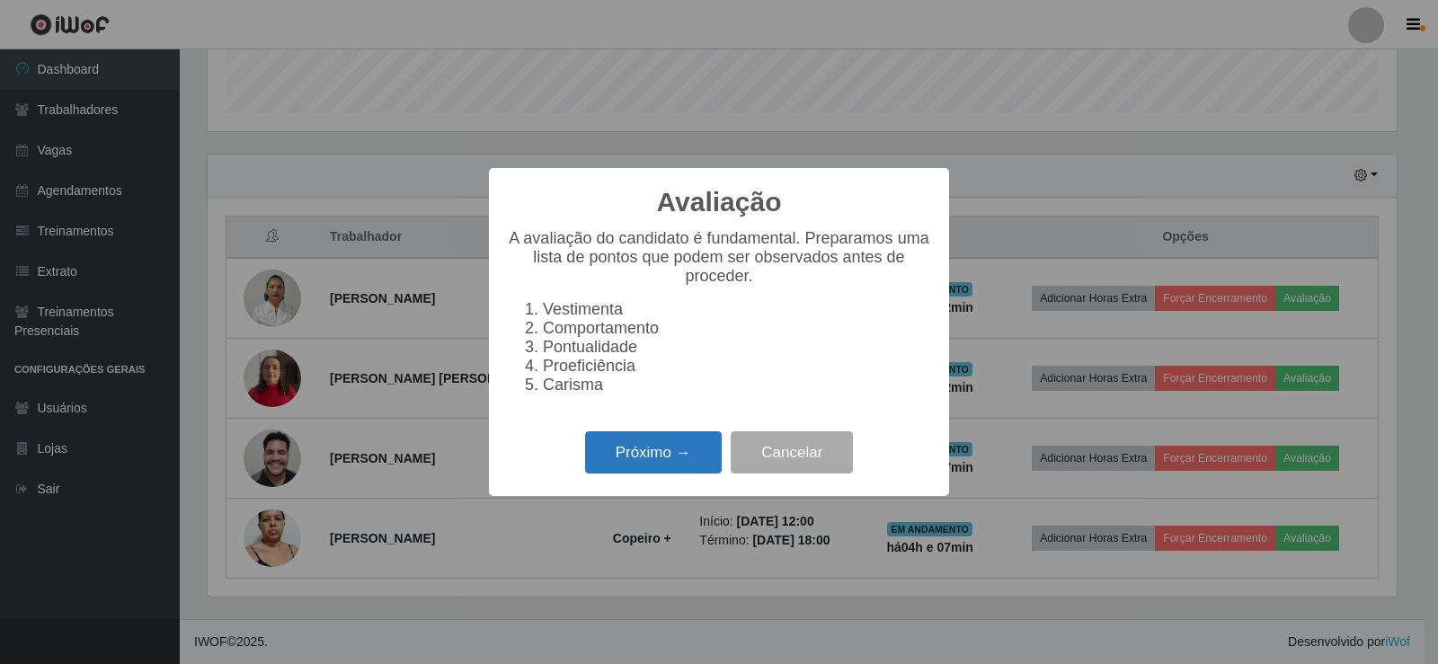
click at [639, 466] on button "Próximo →" at bounding box center [653, 452] width 137 height 42
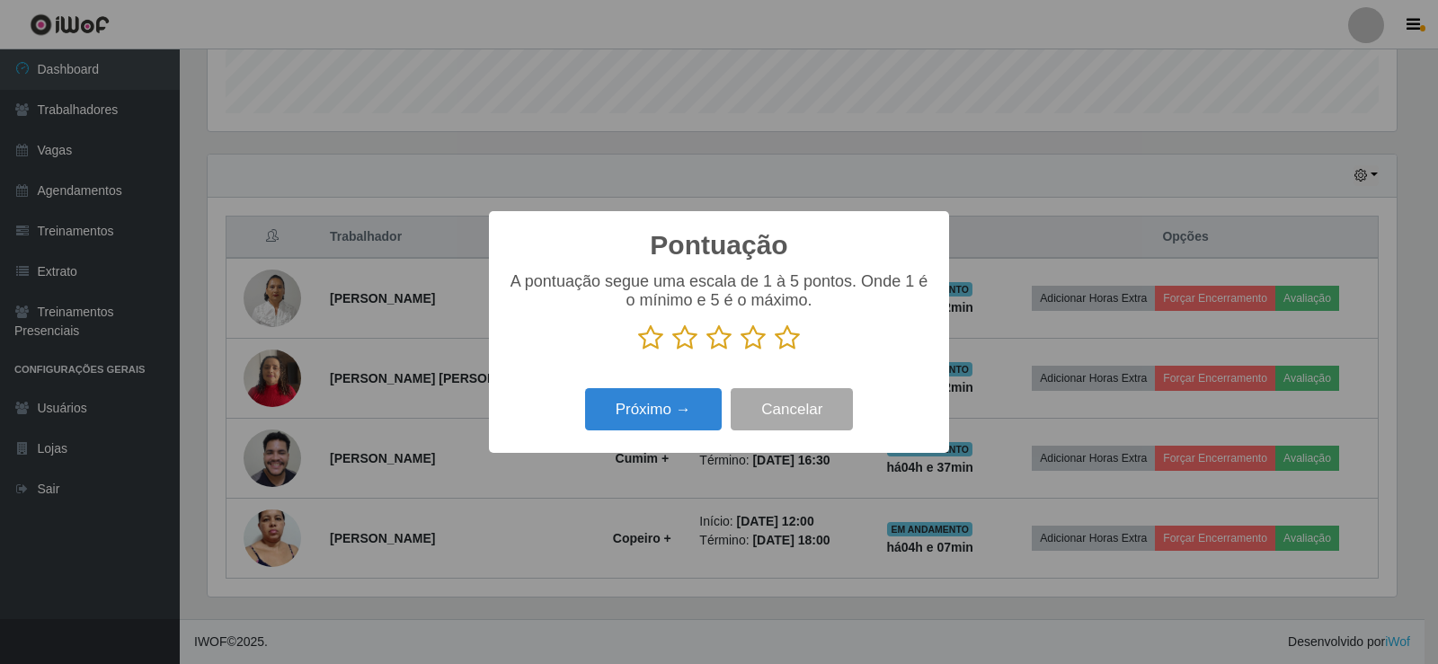
click at [787, 343] on icon at bounding box center [787, 338] width 25 height 27
click at [775, 351] on input "radio" at bounding box center [775, 351] width 0 height 0
click at [698, 391] on button "Próximo →" at bounding box center [653, 409] width 137 height 42
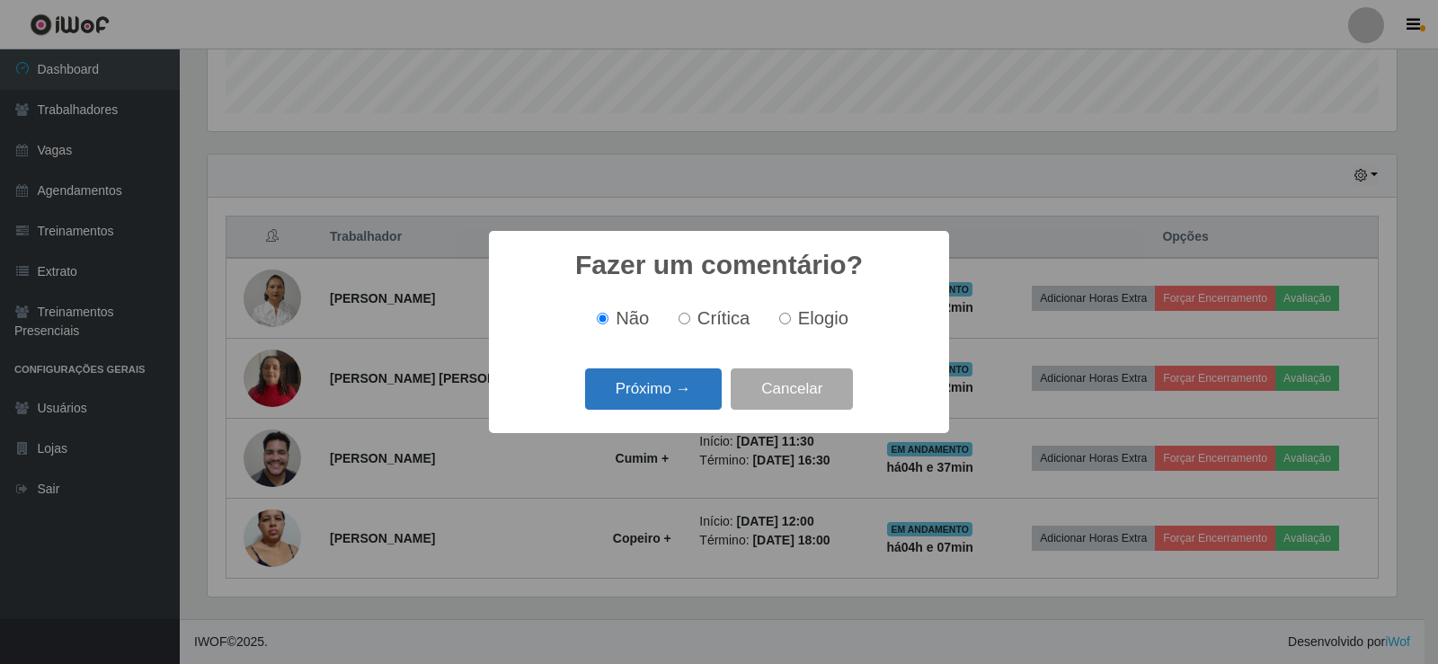
click at [687, 414] on div "Fazer um comentário? × Não Crítica Elogio Próximo → Cancelar" at bounding box center [719, 331] width 460 height 201
click at [689, 403] on button "Próximo →" at bounding box center [653, 390] width 137 height 42
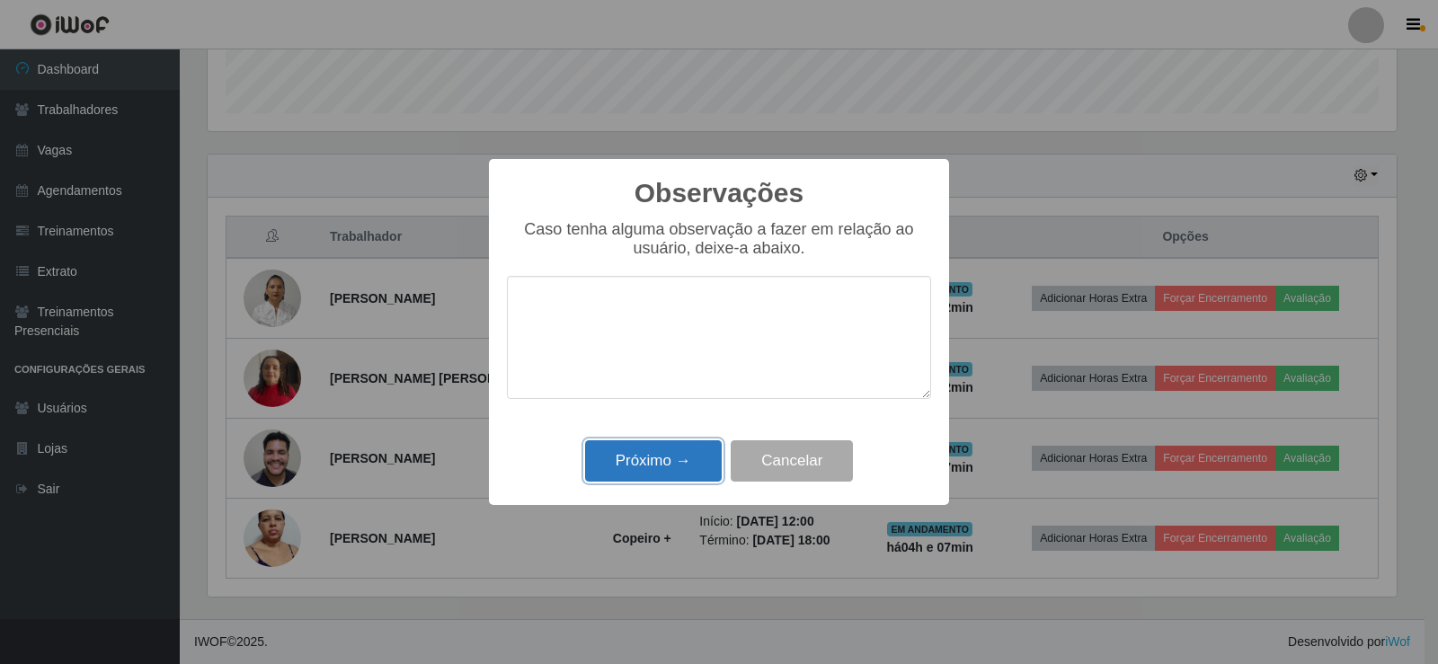
click at [679, 459] on button "Próximo →" at bounding box center [653, 461] width 137 height 42
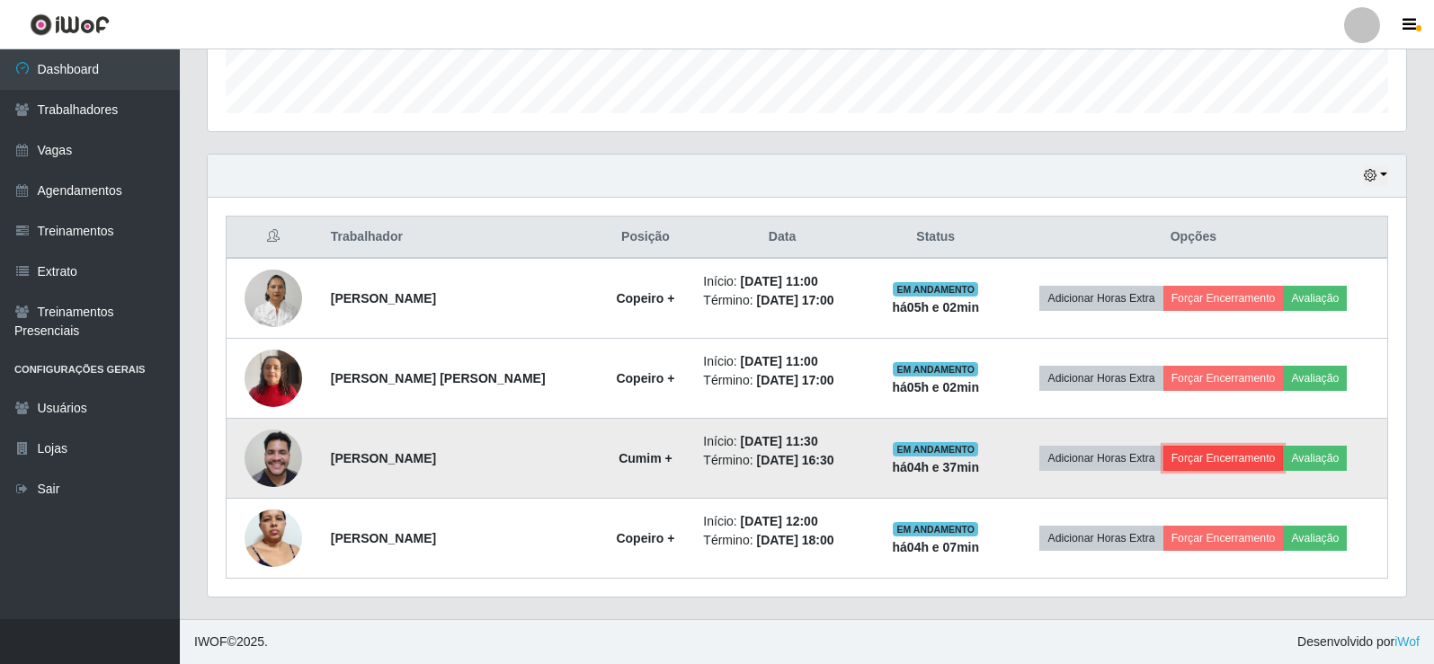
click at [1223, 465] on button "Forçar Encerramento" at bounding box center [1223, 458] width 120 height 25
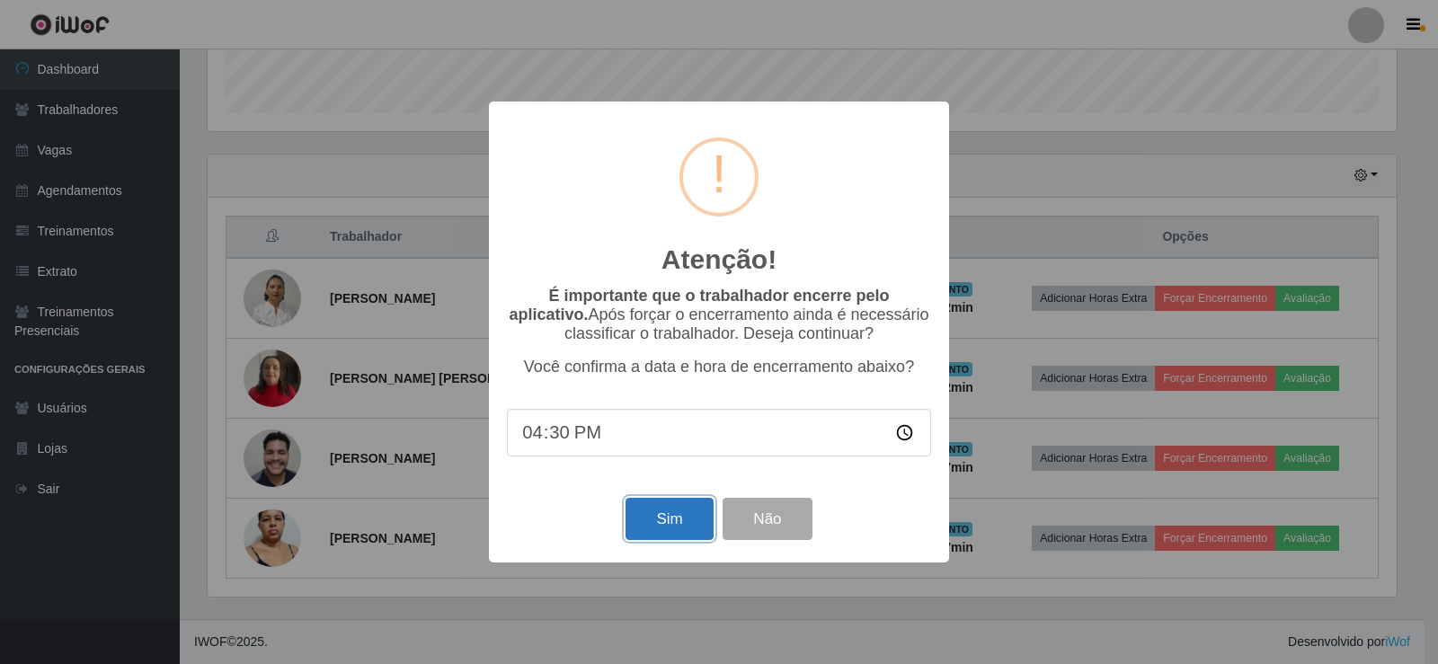
click at [651, 520] on button "Sim" at bounding box center [669, 519] width 87 height 42
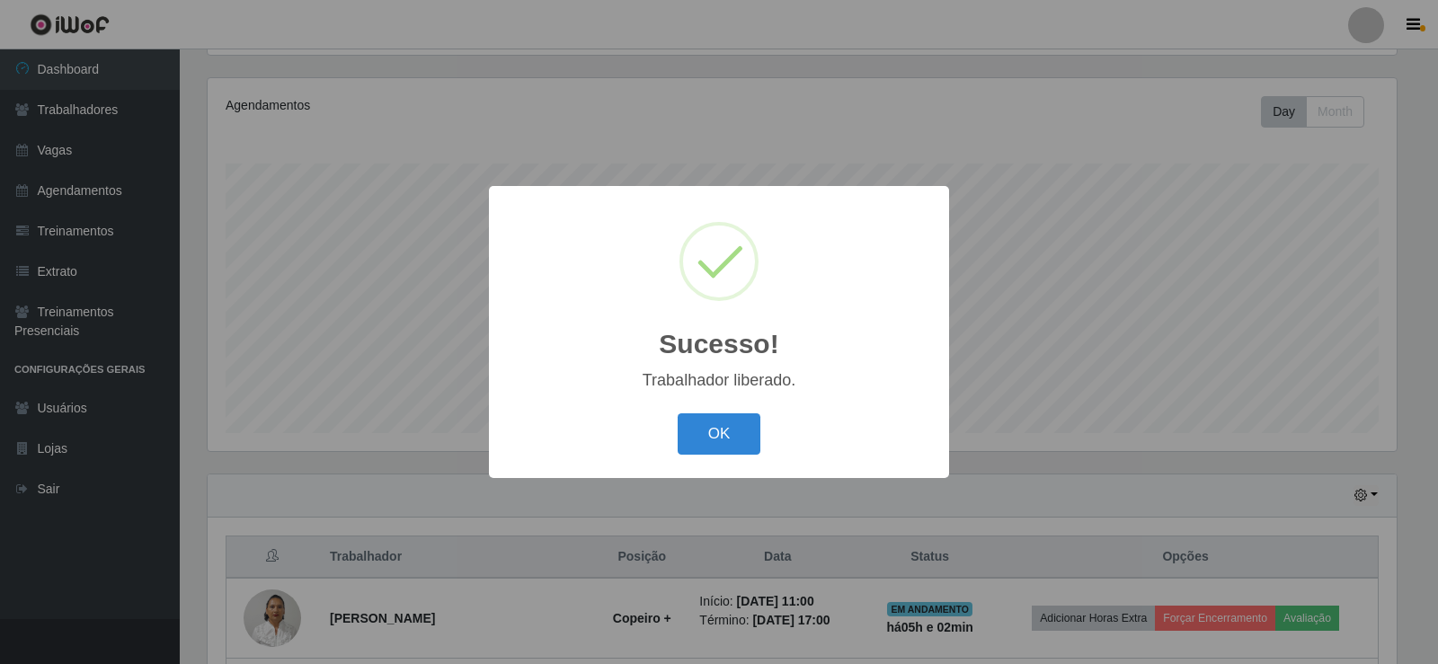
click at [715, 445] on button "OK" at bounding box center [720, 434] width 84 height 42
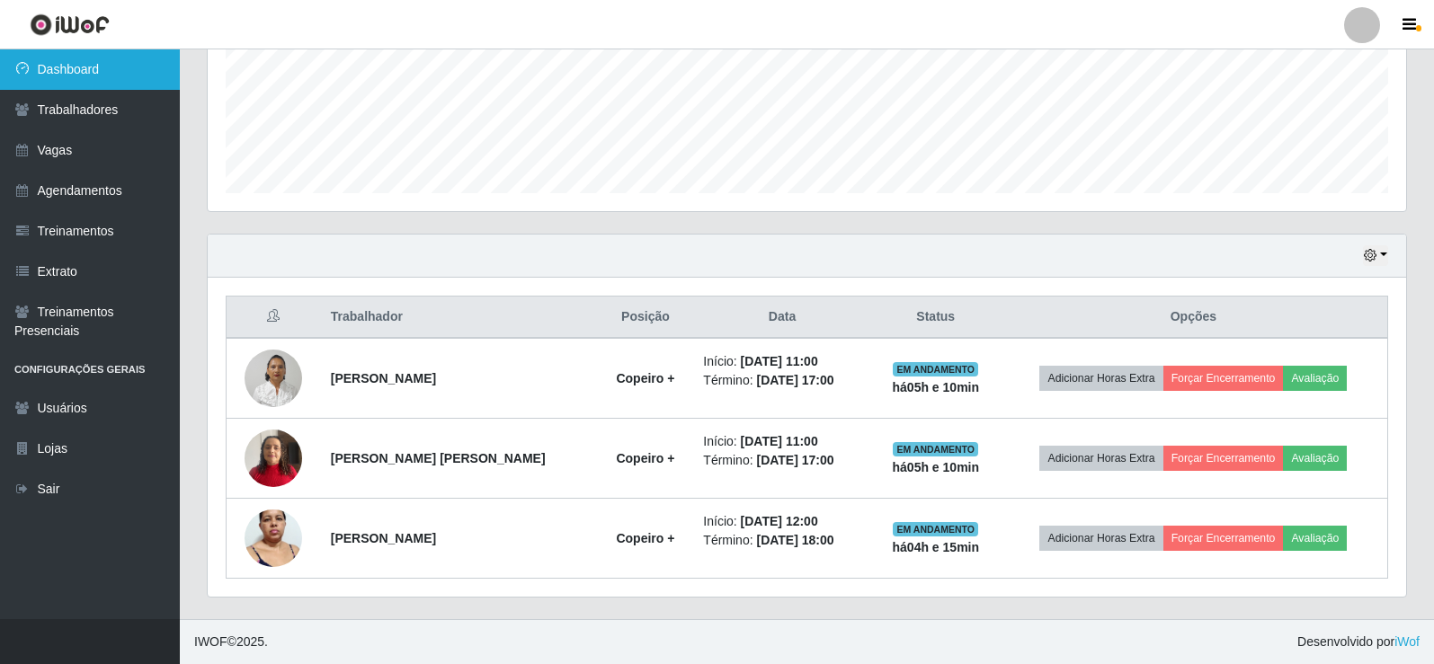
click at [141, 69] on link "Dashboard" at bounding box center [90, 69] width 180 height 40
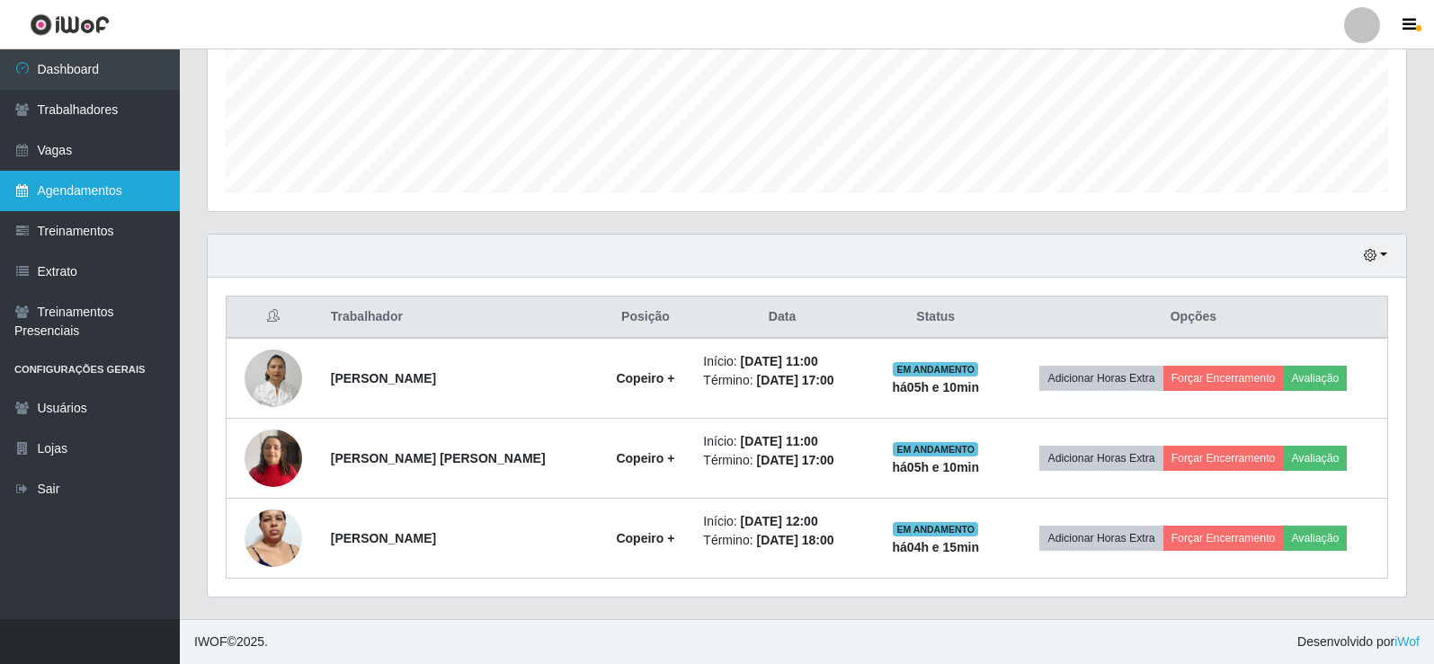
click at [61, 177] on link "Agendamentos" at bounding box center [90, 191] width 180 height 40
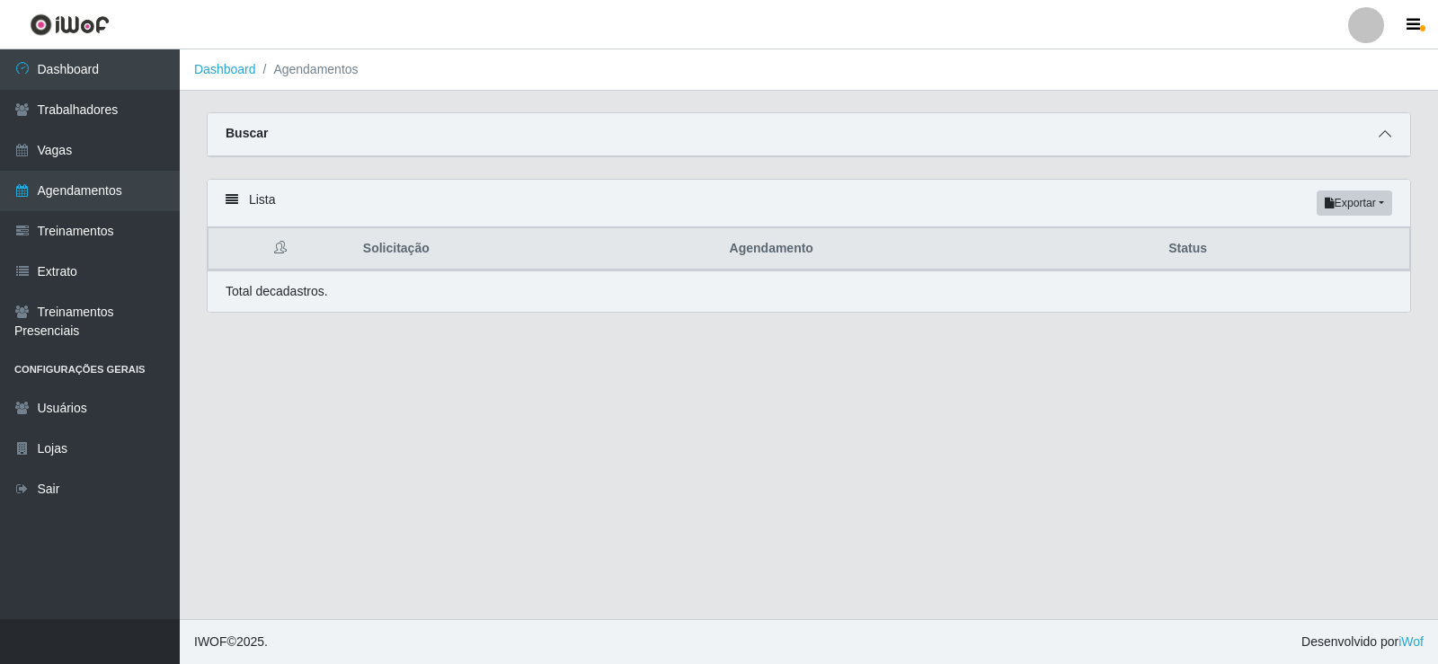
click at [1379, 138] on icon at bounding box center [1385, 134] width 13 height 13
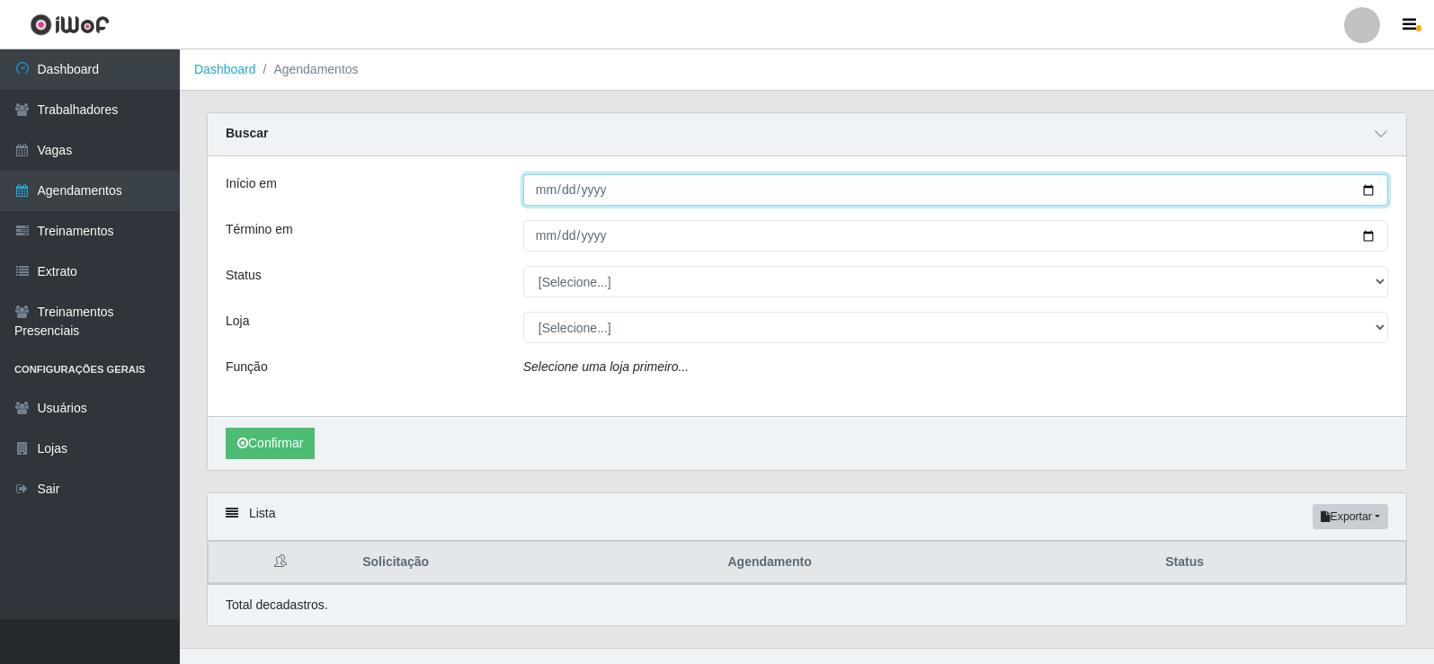
click at [1365, 187] on input "Início em" at bounding box center [955, 189] width 865 height 31
type input "[DATE]"
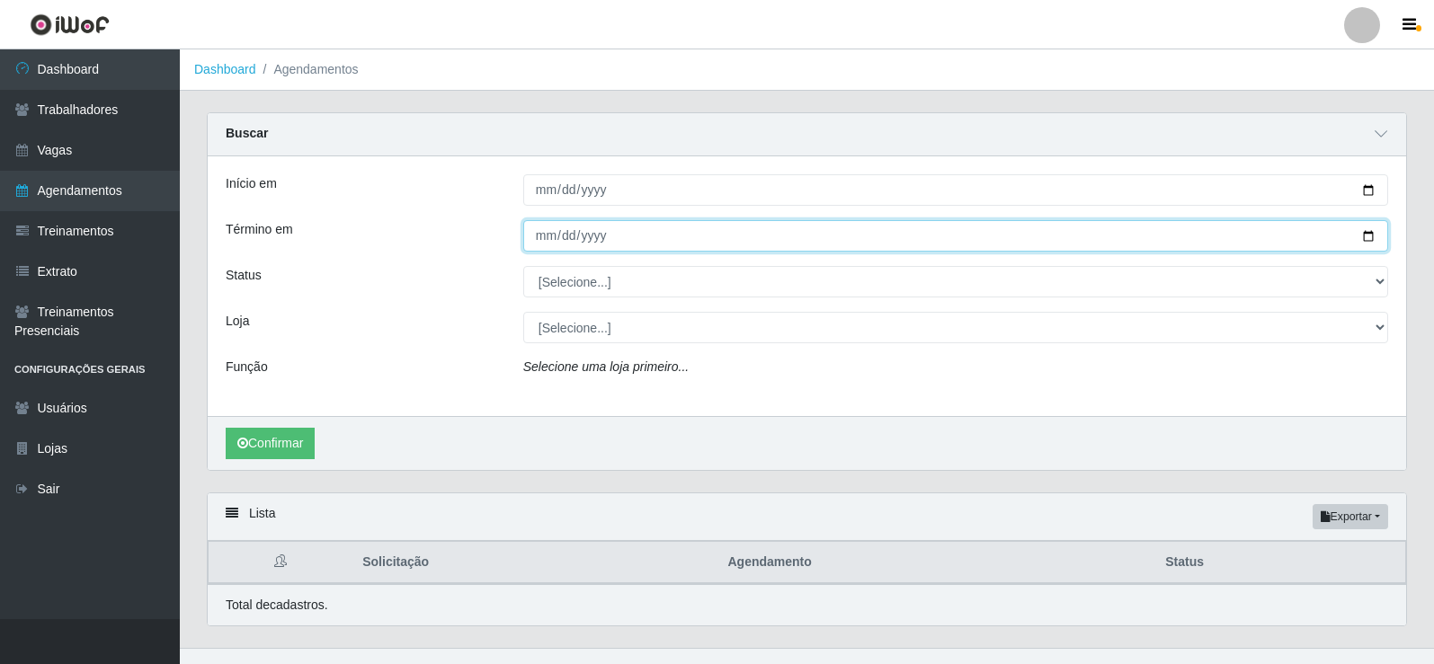
click at [1374, 234] on input "Término em" at bounding box center [955, 235] width 865 height 31
type input "[DATE]"
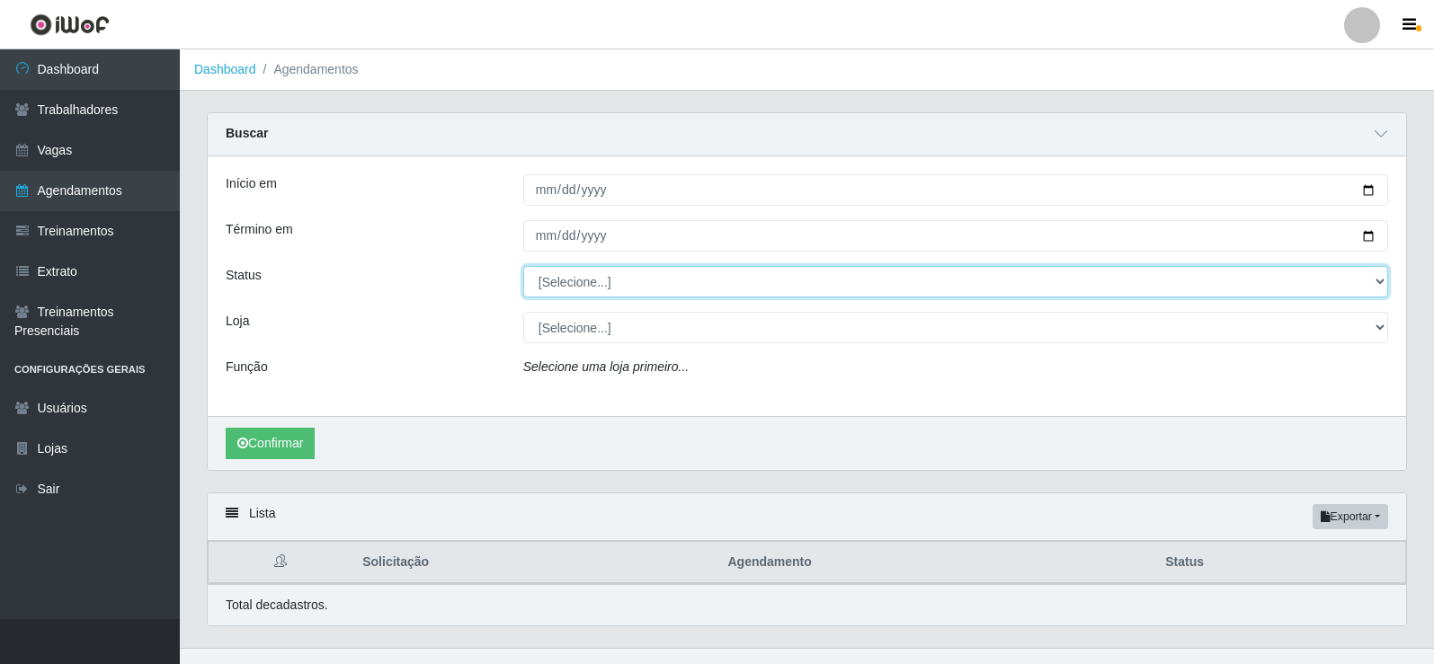
click at [627, 277] on select "[Selecione...] AGENDADO AGUARDANDO LIBERAR EM ANDAMENTO EM REVISÃO FINALIZADO C…" at bounding box center [955, 281] width 865 height 31
select select "AGENDADO"
click at [523, 267] on select "[Selecione...] AGENDADO AGUARDANDO LIBERAR EM ANDAMENTO EM REVISÃO FINALIZADO C…" at bounding box center [955, 281] width 865 height 31
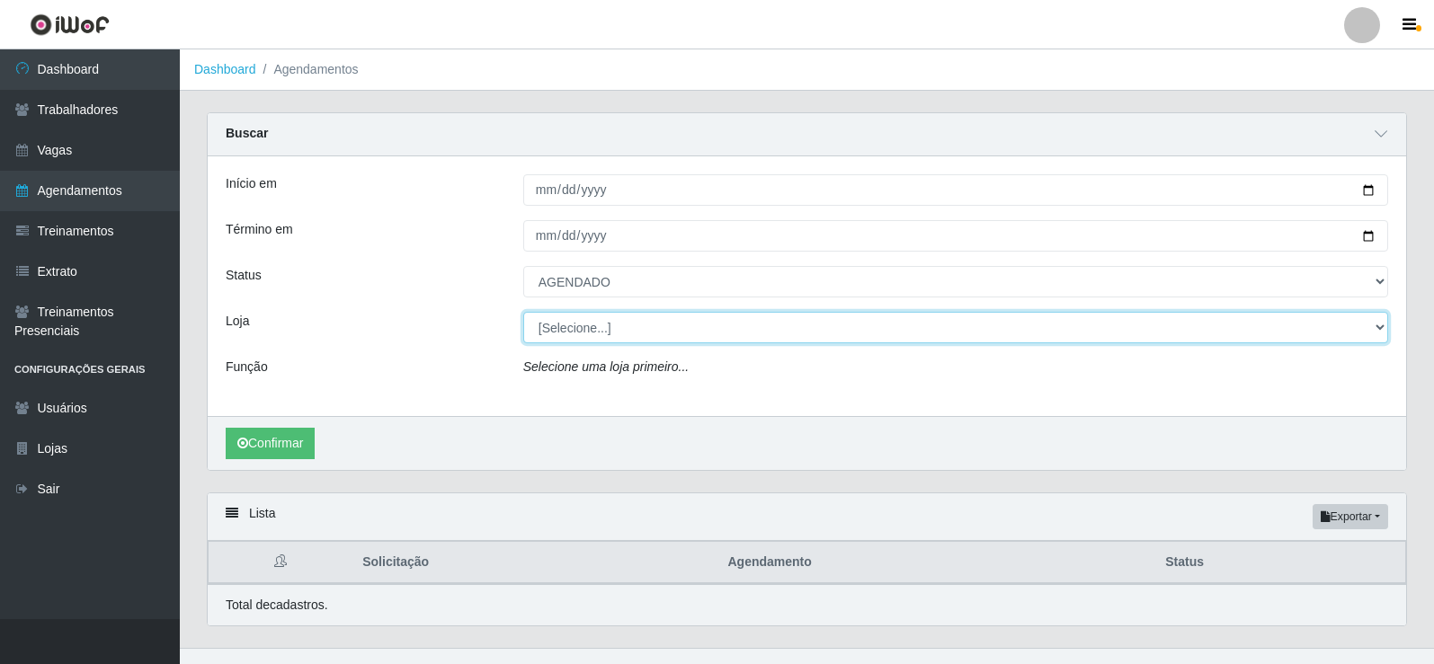
click at [593, 325] on select "[Selecione...] Necão Restaurante" at bounding box center [955, 327] width 865 height 31
select select "334"
click at [523, 313] on select "[Selecione...] Necão Restaurante" at bounding box center [955, 327] width 865 height 31
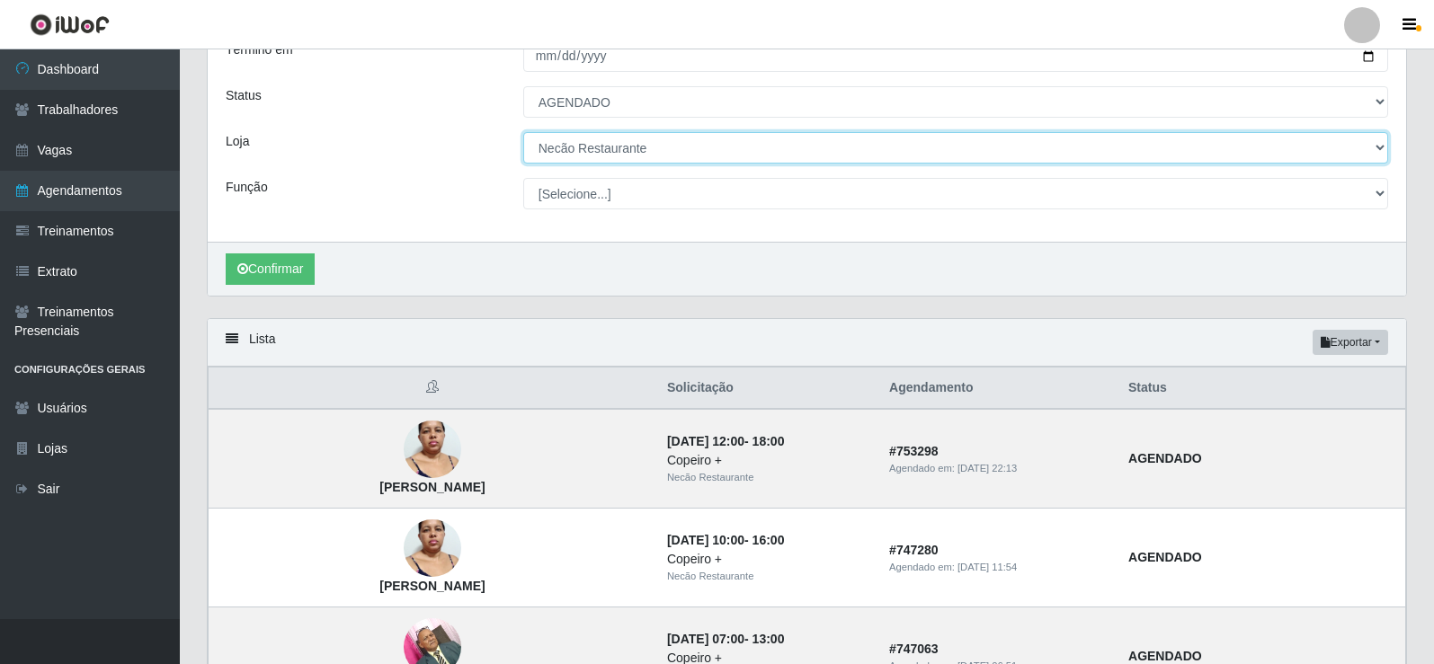
scroll to position [270, 0]
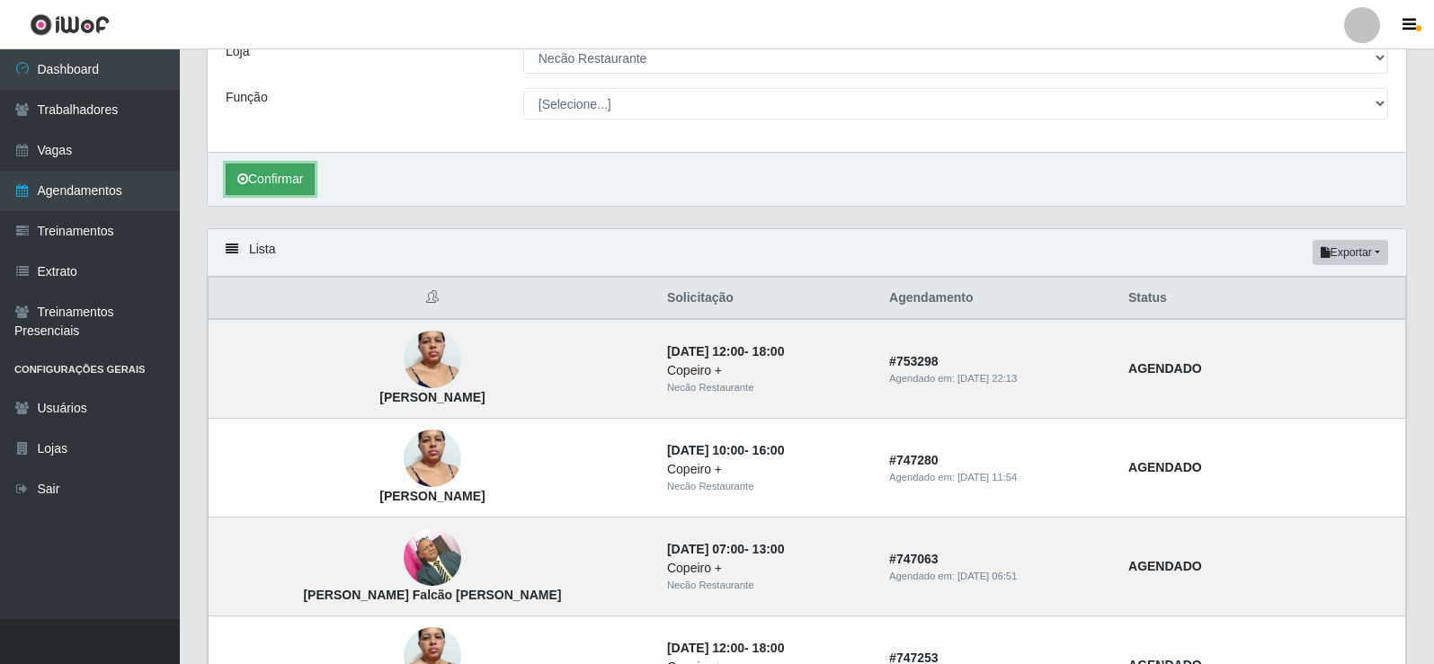
click at [311, 181] on button "Confirmar" at bounding box center [270, 179] width 89 height 31
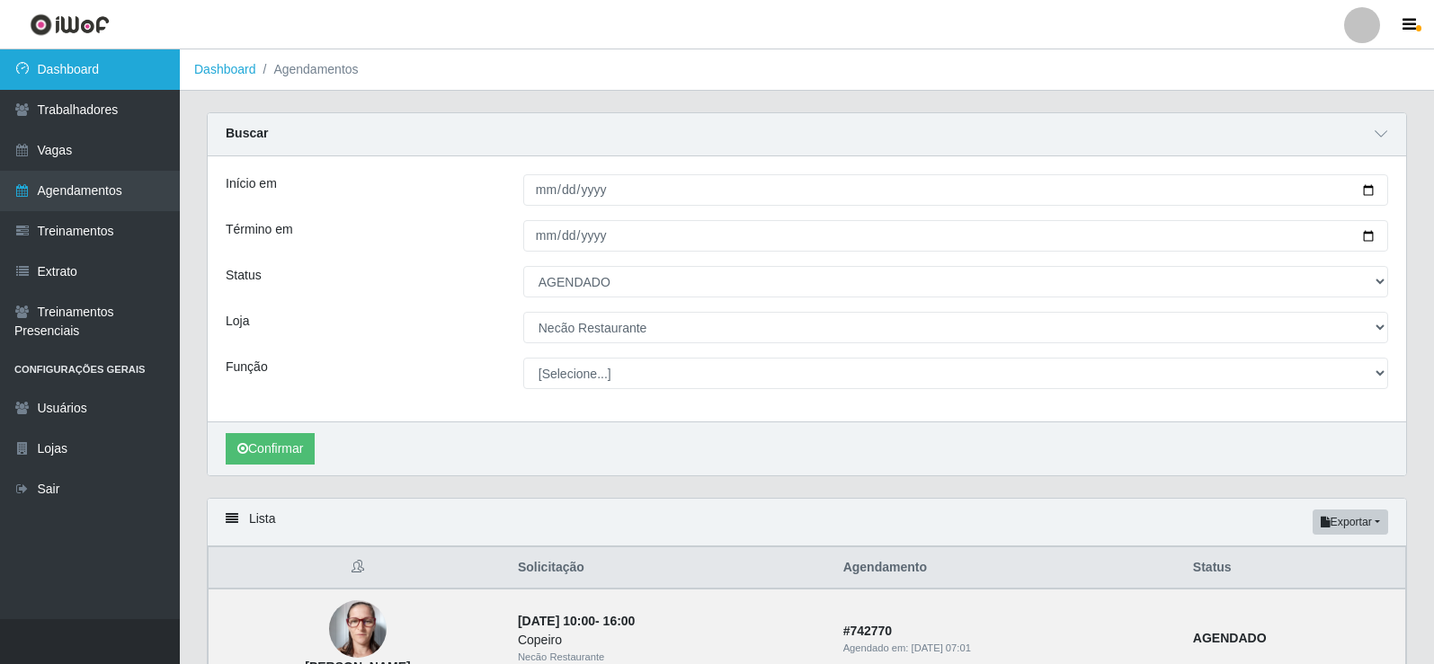
click at [126, 72] on link "Dashboard" at bounding box center [90, 69] width 180 height 40
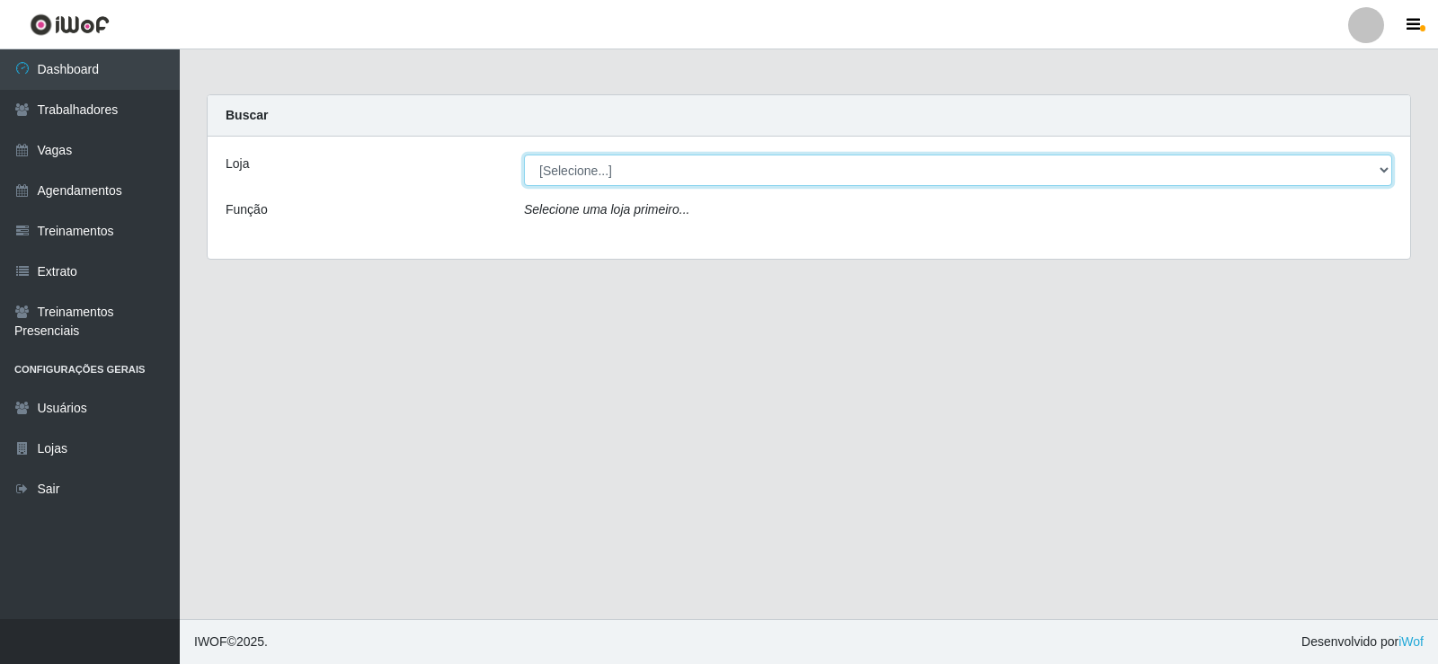
click at [799, 175] on select "[Selecione...] Necão Restaurante" at bounding box center [958, 170] width 868 height 31
select select "334"
click at [524, 155] on select "[Selecione...] Necão Restaurante" at bounding box center [958, 170] width 868 height 31
